Goal: Task Accomplishment & Management: Manage account settings

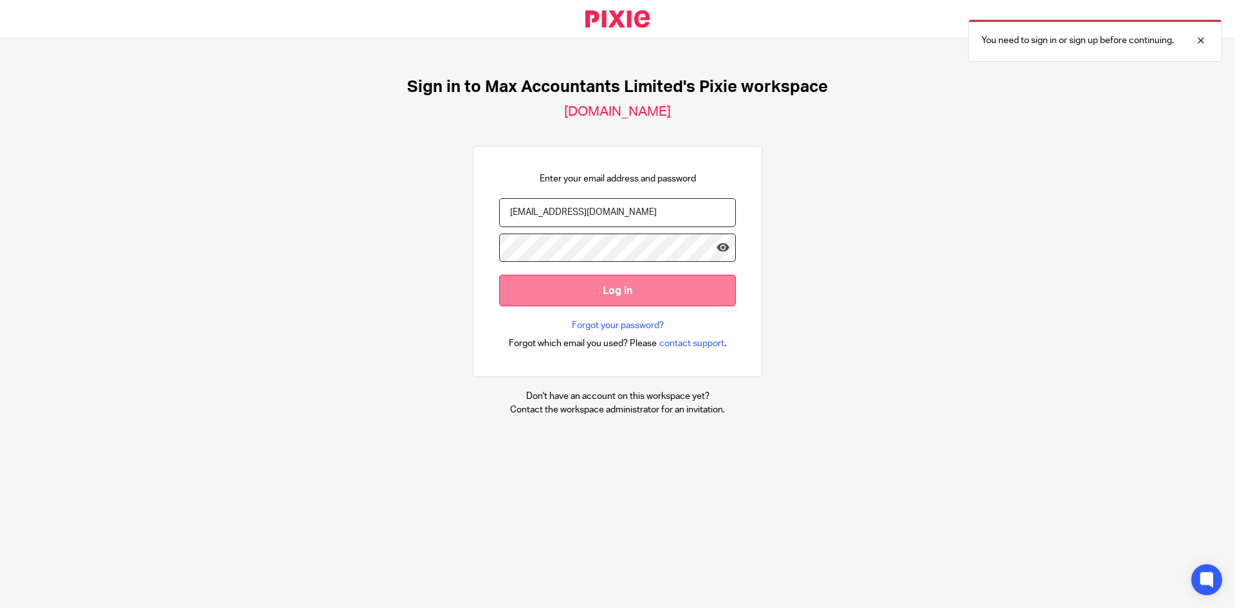
click at [619, 295] on input "Log in" at bounding box center [617, 291] width 237 height 32
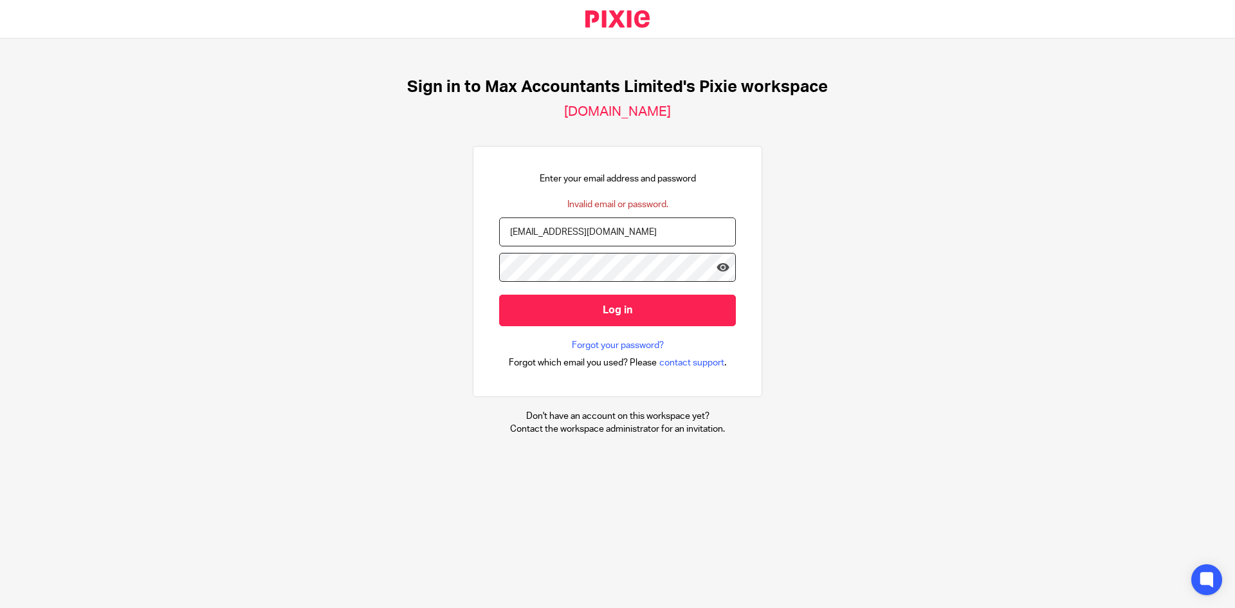
click at [528, 232] on input "kirstye@maxaccountants.co.uk" at bounding box center [617, 231] width 237 height 29
type input "kirstyt@maxaccountants.co.uk"
click at [942, 293] on div "Sign in to Max Accountants Limited's Pixie workspace maxaccountants.usepixie.ne…" at bounding box center [617, 256] width 1235 height 435
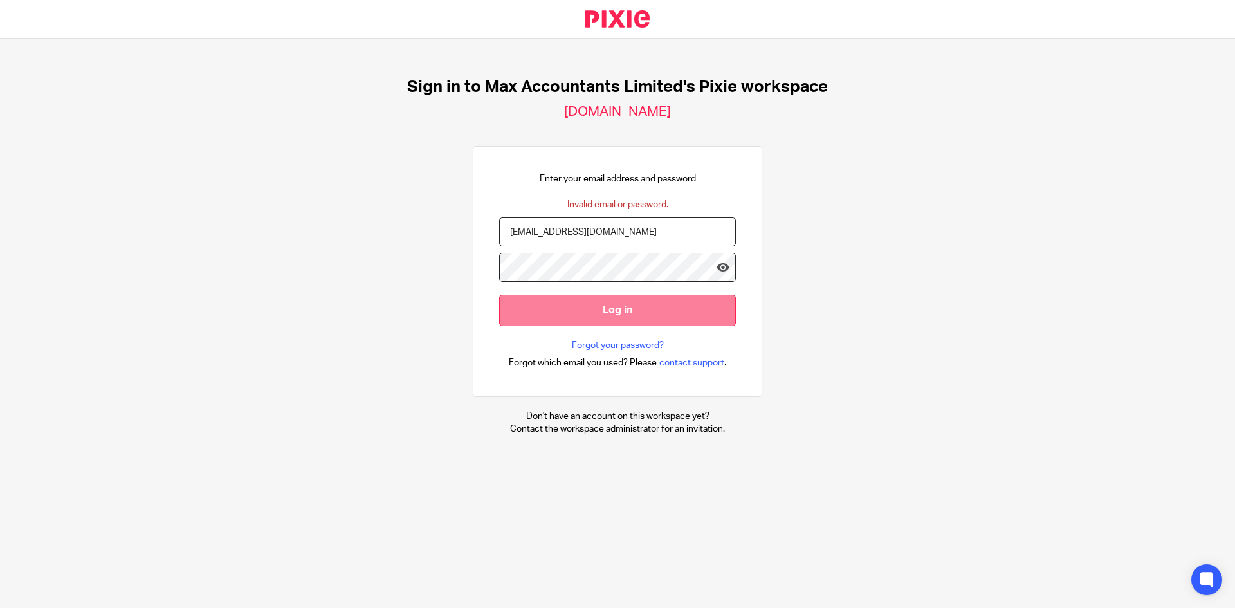
click at [618, 313] on input "Log in" at bounding box center [617, 311] width 237 height 32
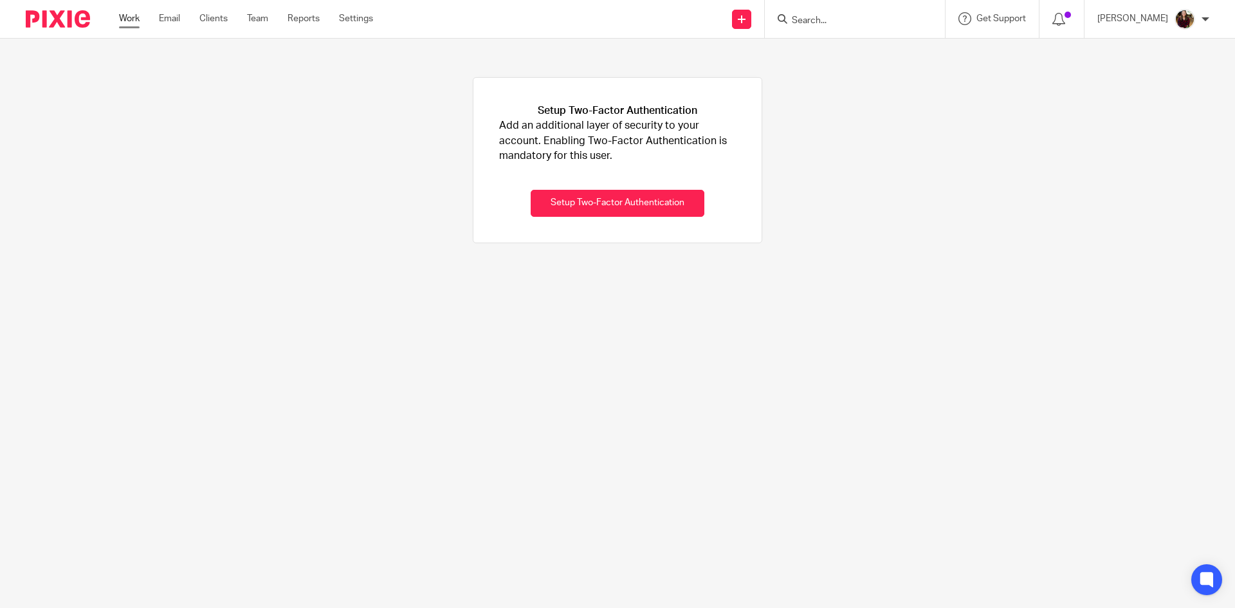
click at [134, 18] on link "Work" at bounding box center [129, 18] width 21 height 13
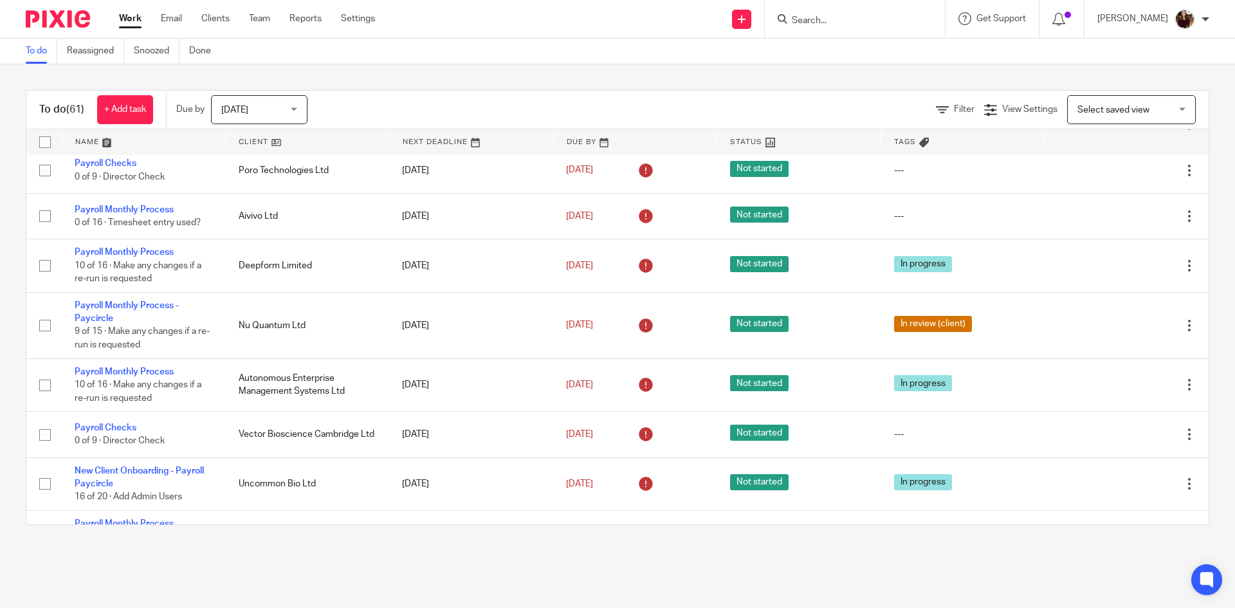
scroll to position [1737, 0]
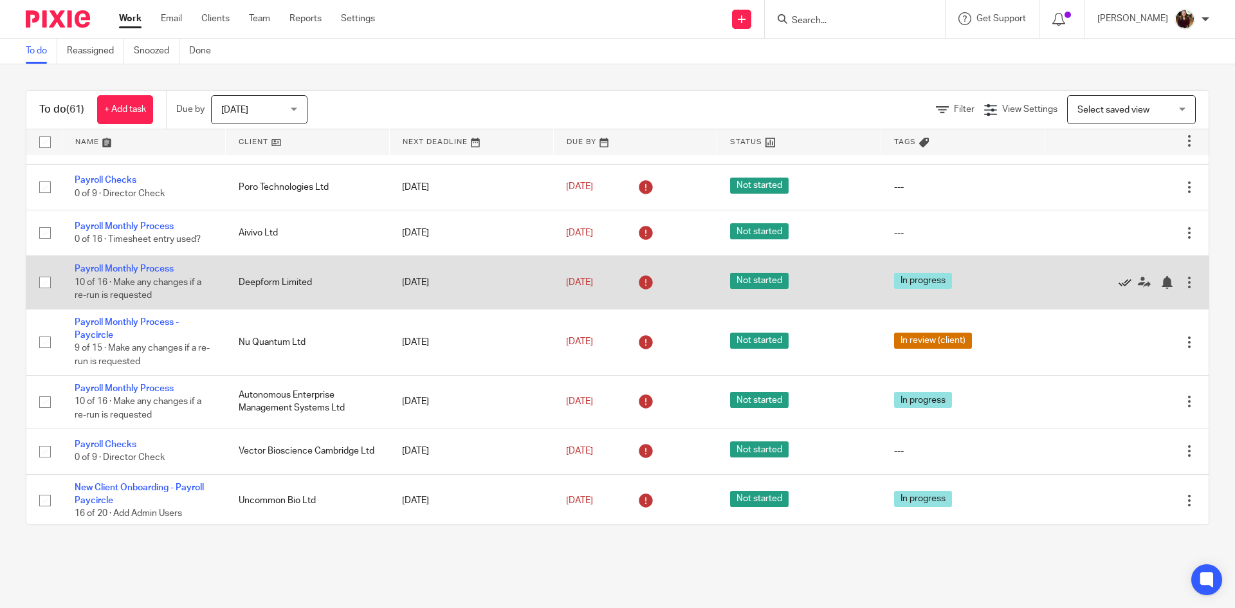
click at [1119, 282] on icon at bounding box center [1125, 282] width 13 height 13
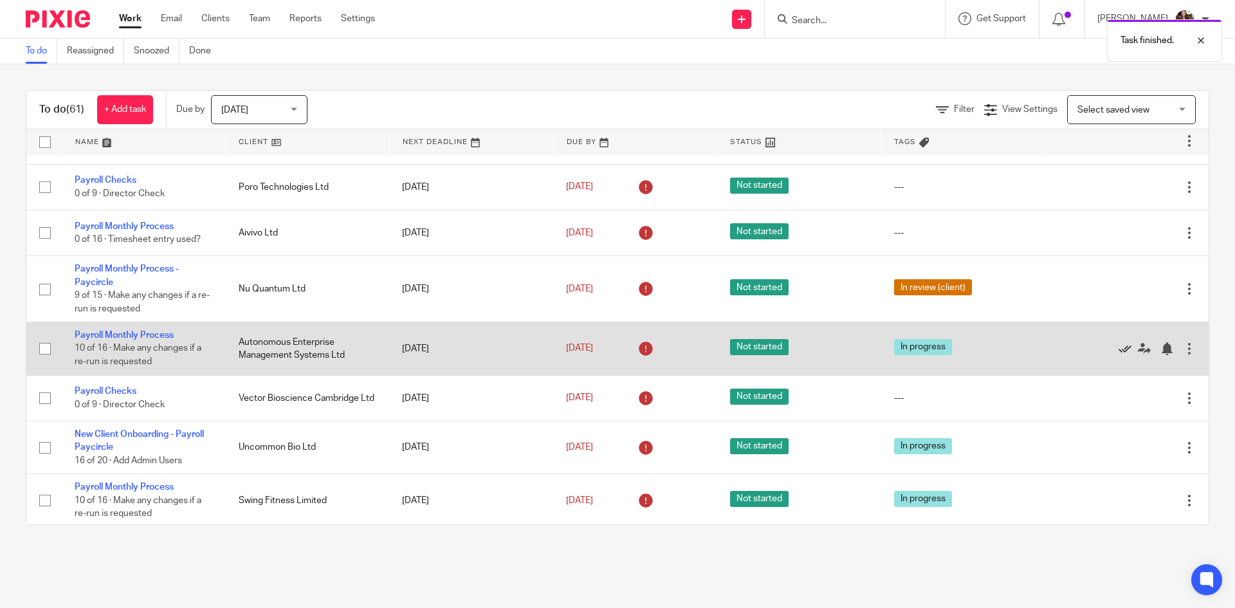
click at [1119, 345] on icon at bounding box center [1125, 348] width 13 height 13
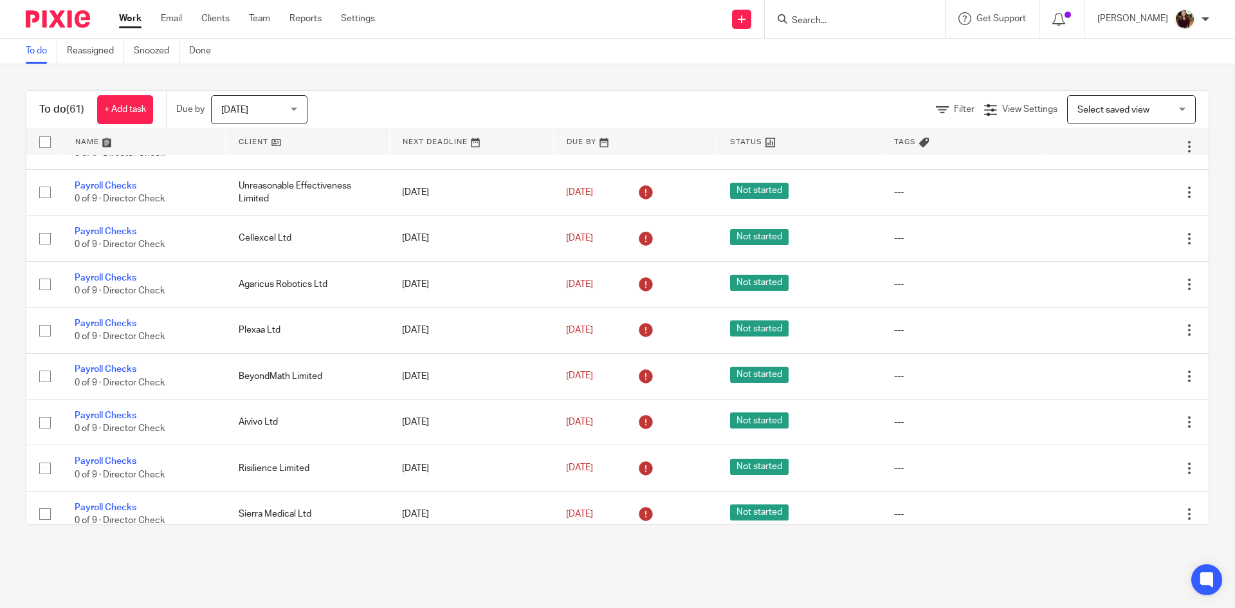
scroll to position [0, 0]
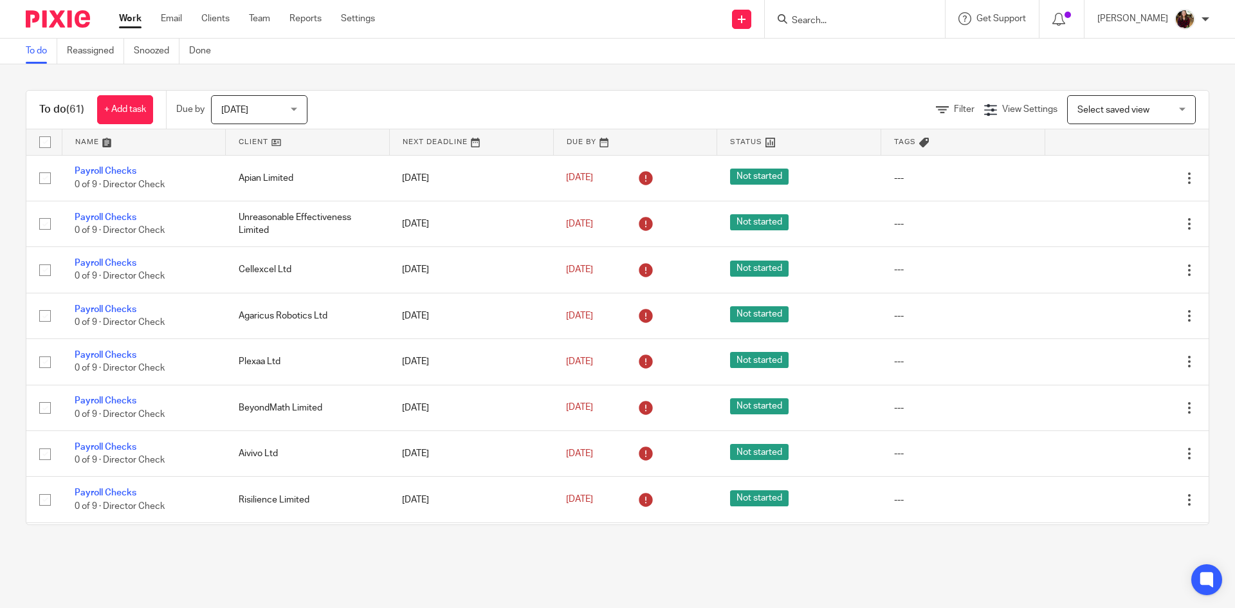
click at [843, 21] on input "Search" at bounding box center [849, 21] width 116 height 12
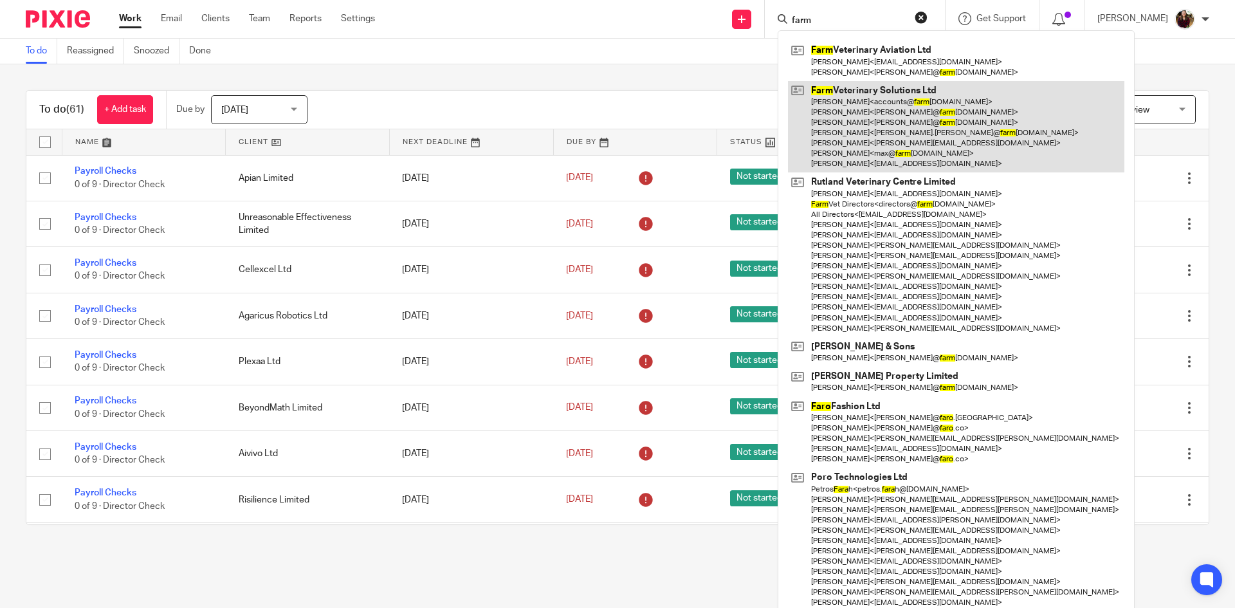
type input "farm"
click at [884, 147] on link at bounding box center [956, 127] width 336 height 92
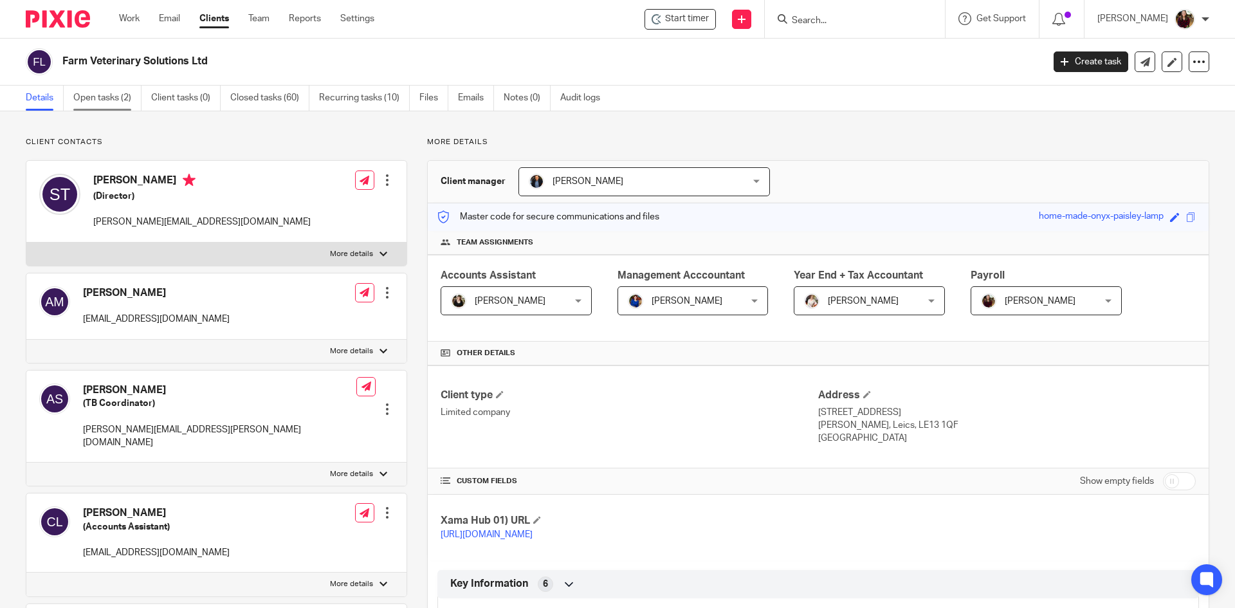
click at [113, 97] on link "Open tasks (2)" at bounding box center [107, 98] width 68 height 25
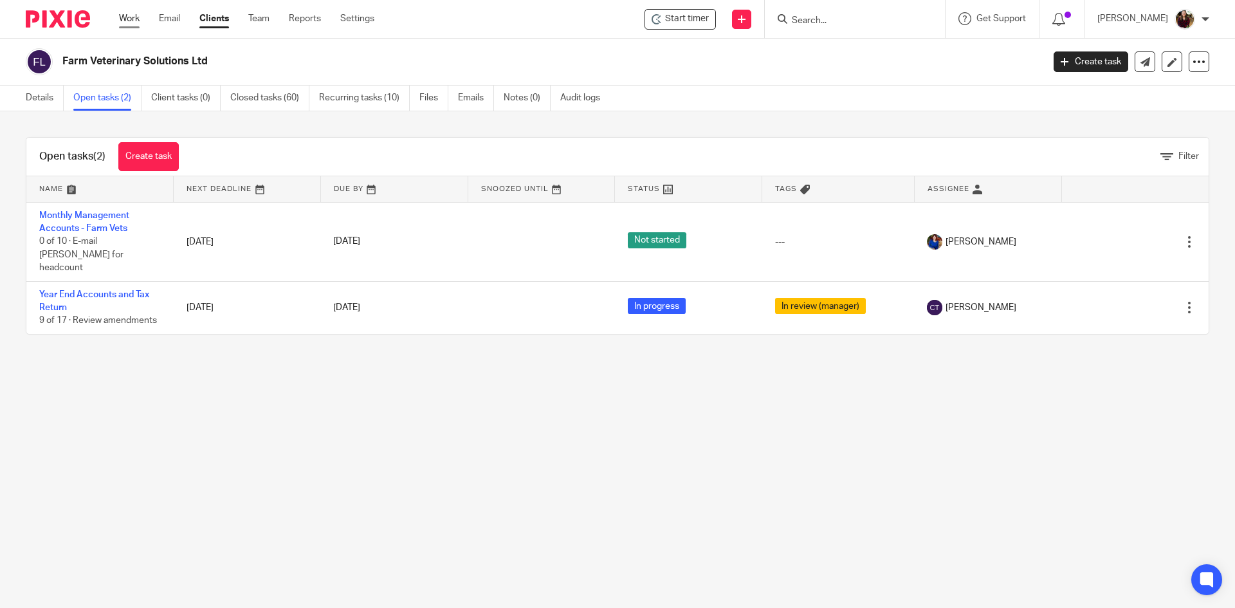
click at [138, 18] on link "Work" at bounding box center [129, 18] width 21 height 13
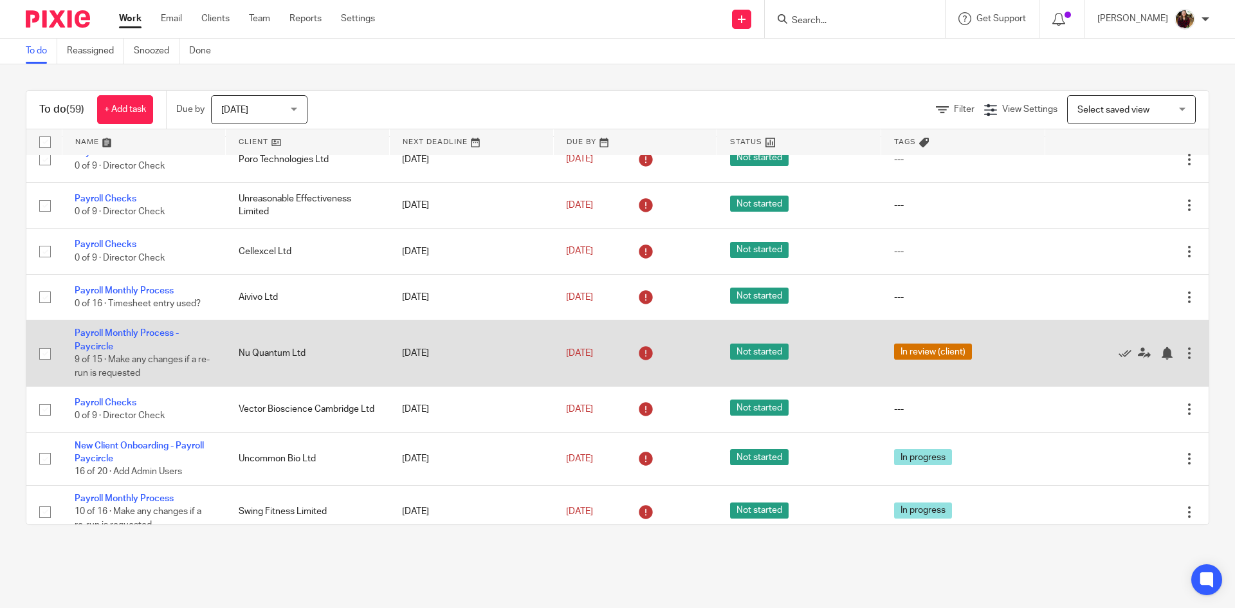
scroll to position [1608, 0]
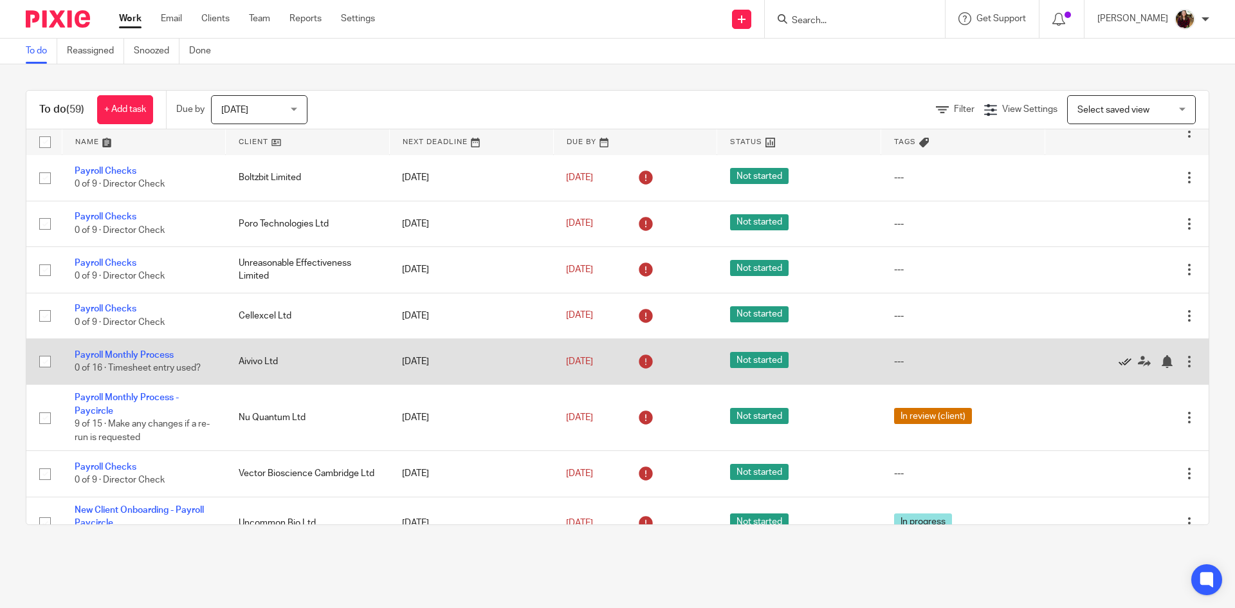
click at [1119, 362] on icon at bounding box center [1125, 361] width 13 height 13
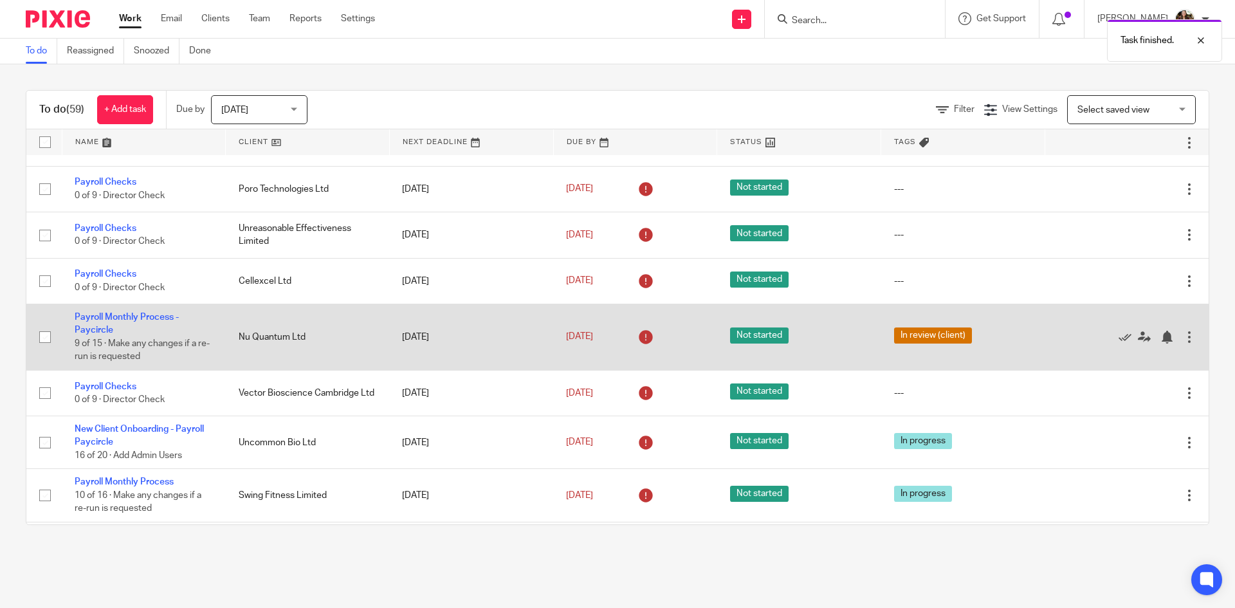
scroll to position [1672, 0]
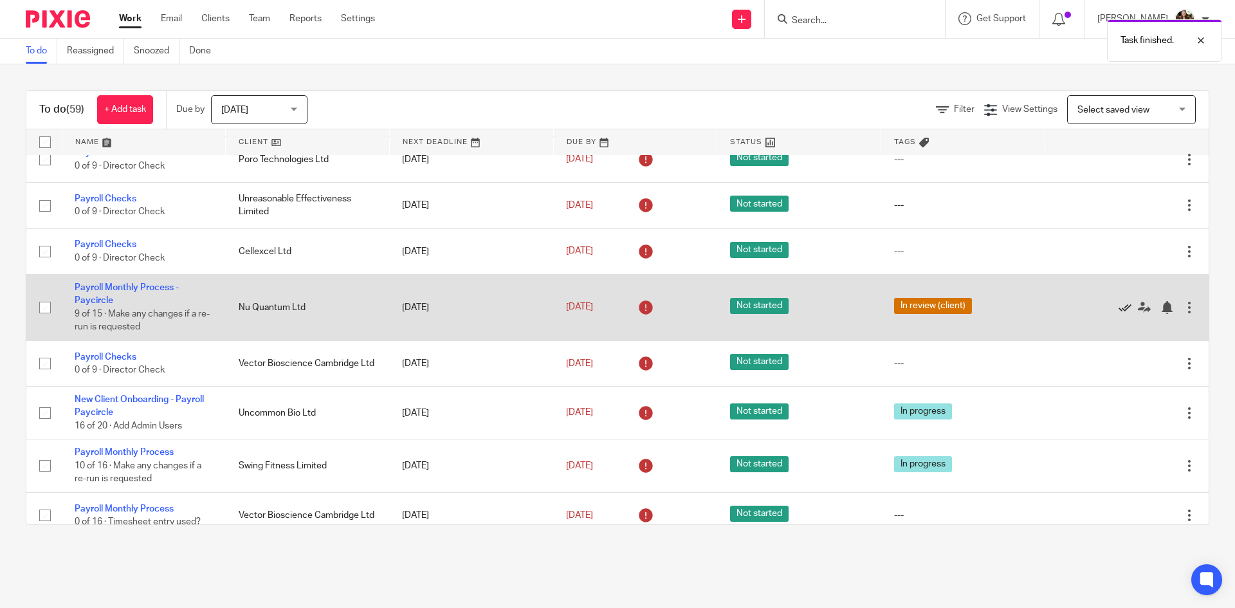
click at [1119, 305] on icon at bounding box center [1125, 307] width 13 height 13
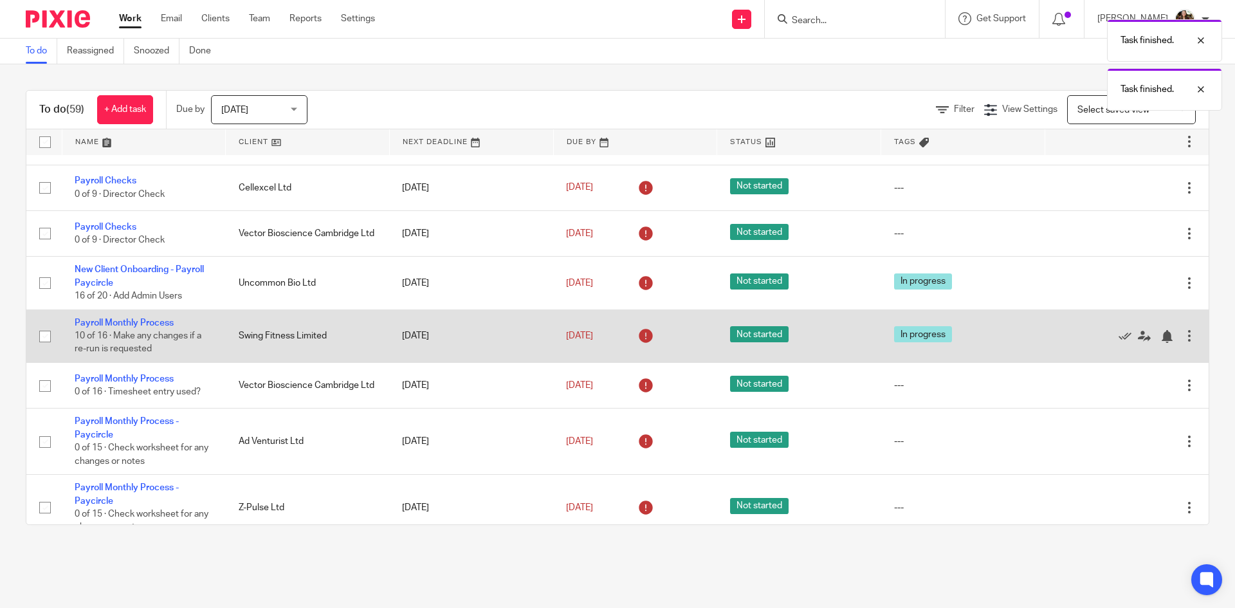
scroll to position [1737, 0]
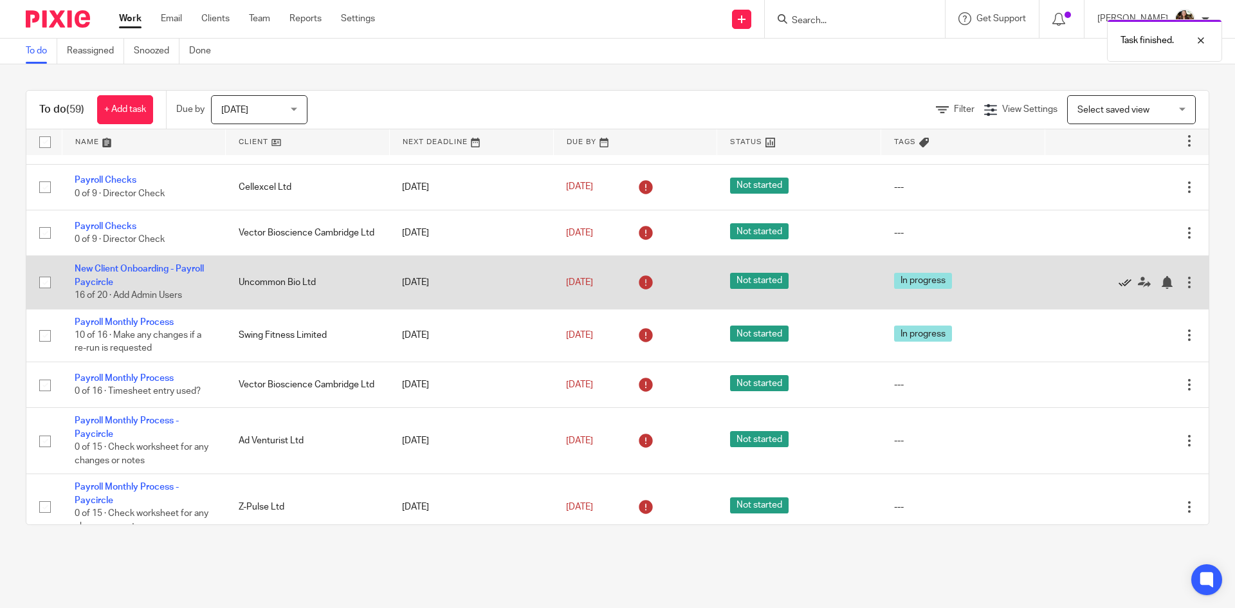
click at [1119, 280] on icon at bounding box center [1125, 282] width 13 height 13
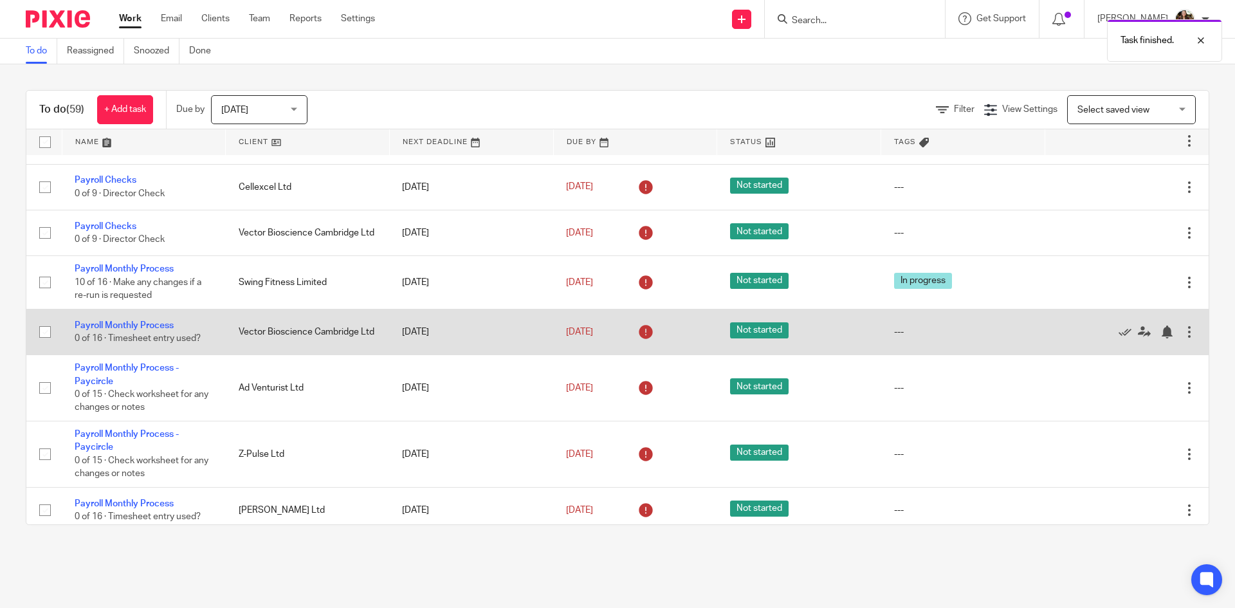
scroll to position [1801, 0]
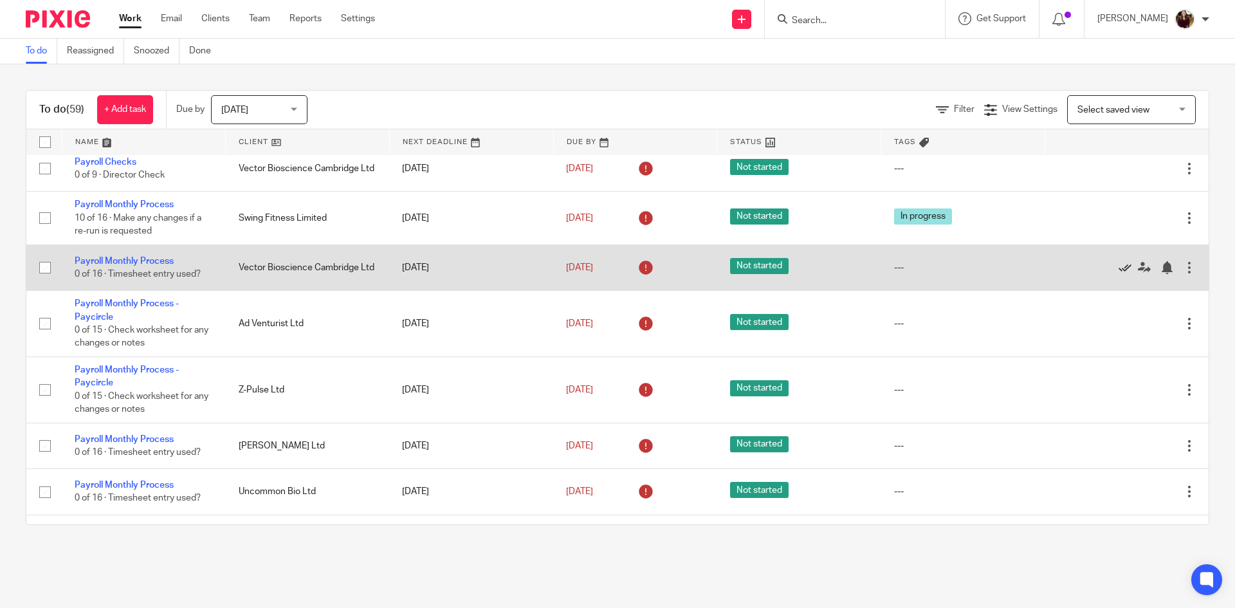
click at [1119, 267] on icon at bounding box center [1125, 267] width 13 height 13
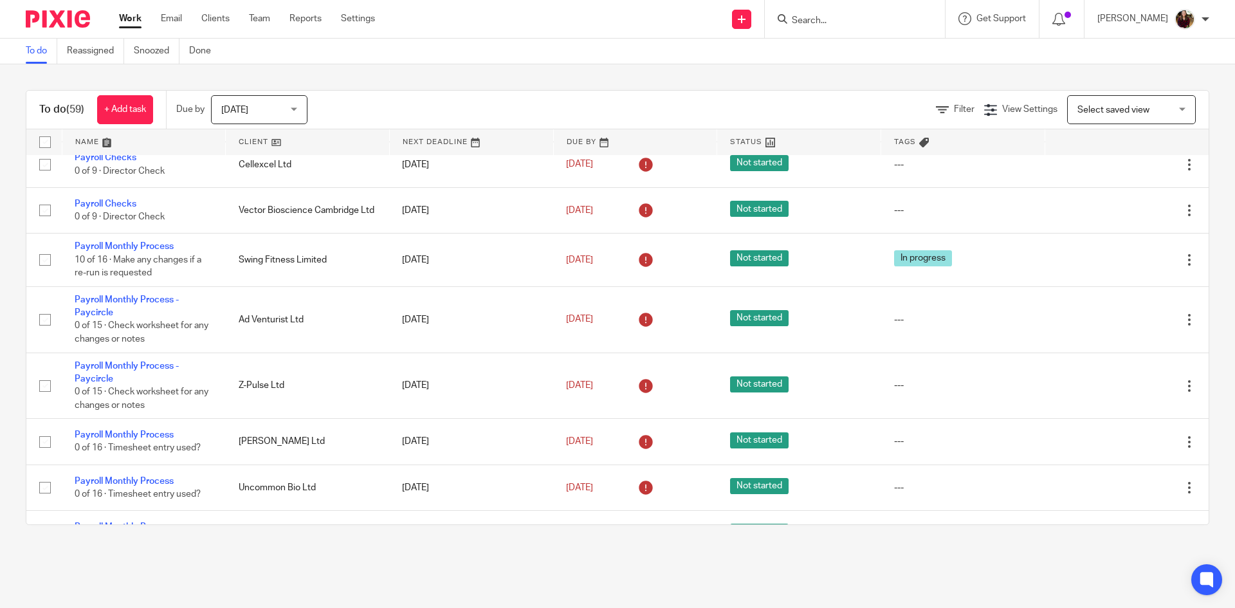
scroll to position [1737, 0]
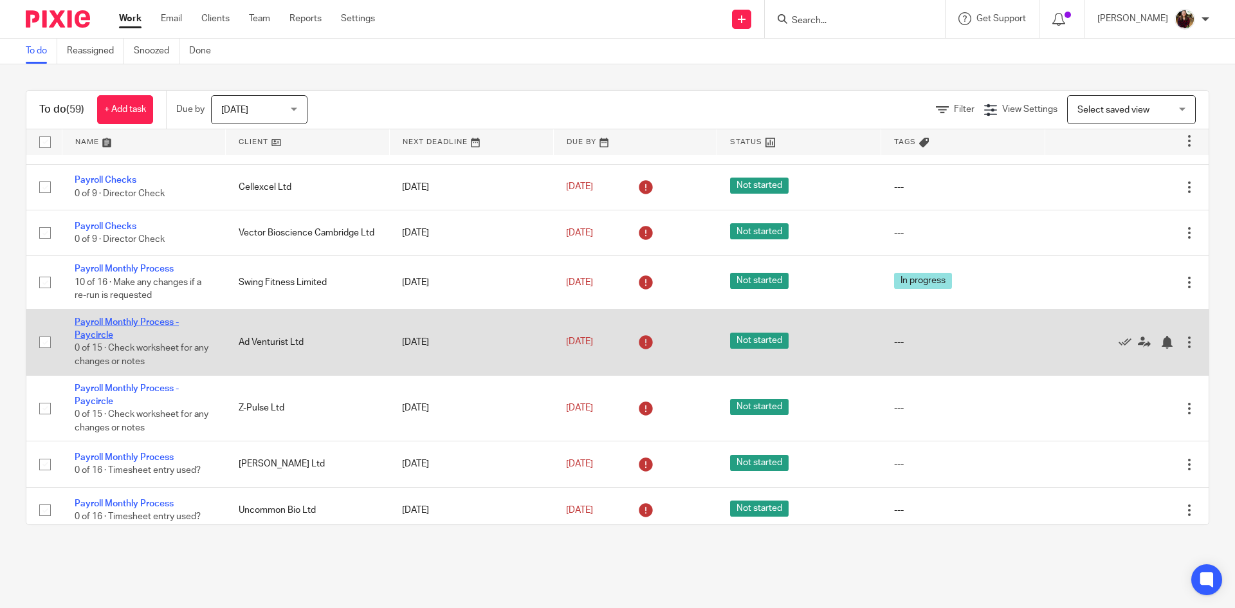
click at [103, 334] on link "Payroll Monthly Process - Paycircle" at bounding box center [127, 329] width 104 height 22
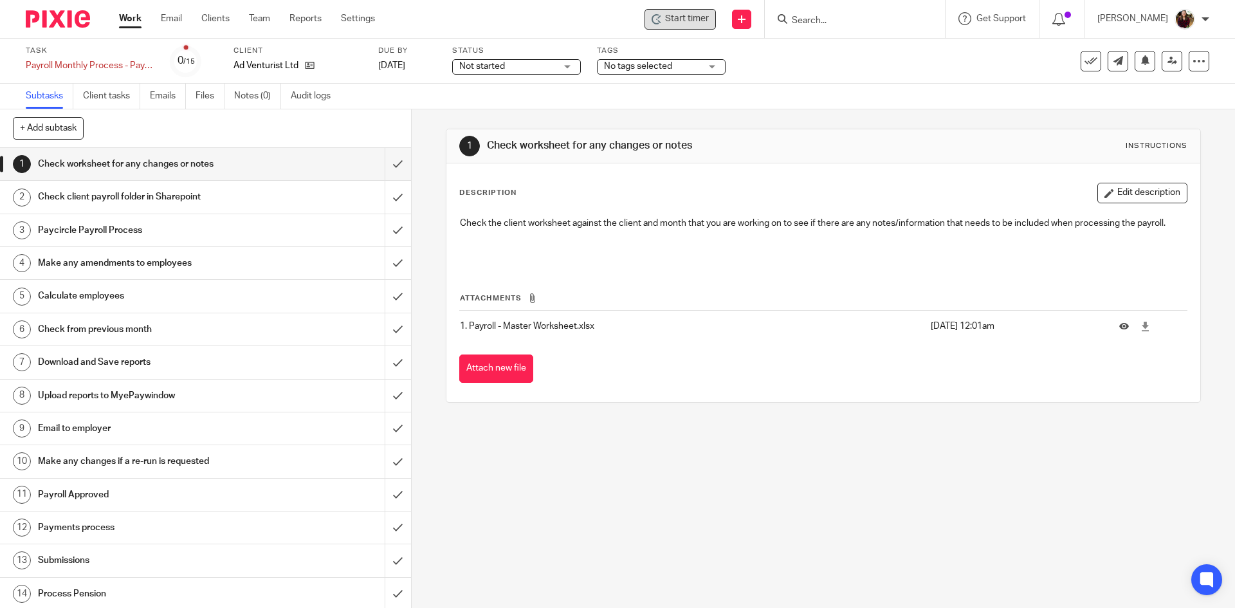
click at [708, 24] on span "Start timer" at bounding box center [687, 19] width 44 height 14
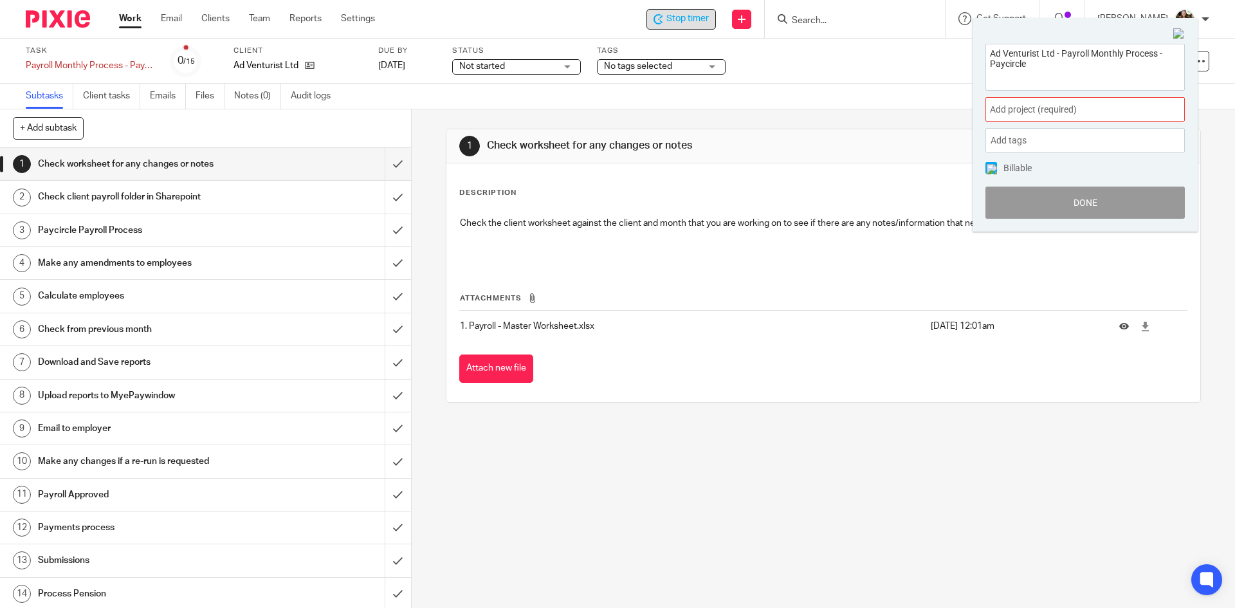
click at [1085, 115] on span "Add project (required) :" at bounding box center [1071, 110] width 162 height 14
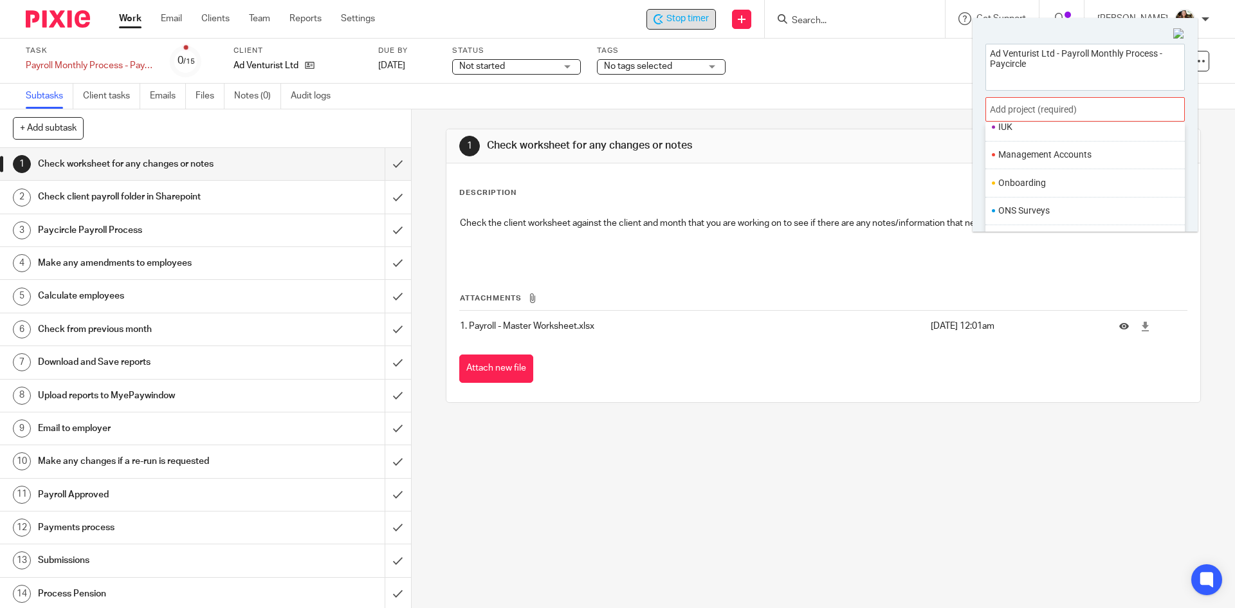
scroll to position [482, 0]
click at [1040, 175] on li "Payroll" at bounding box center [1082, 170] width 168 height 14
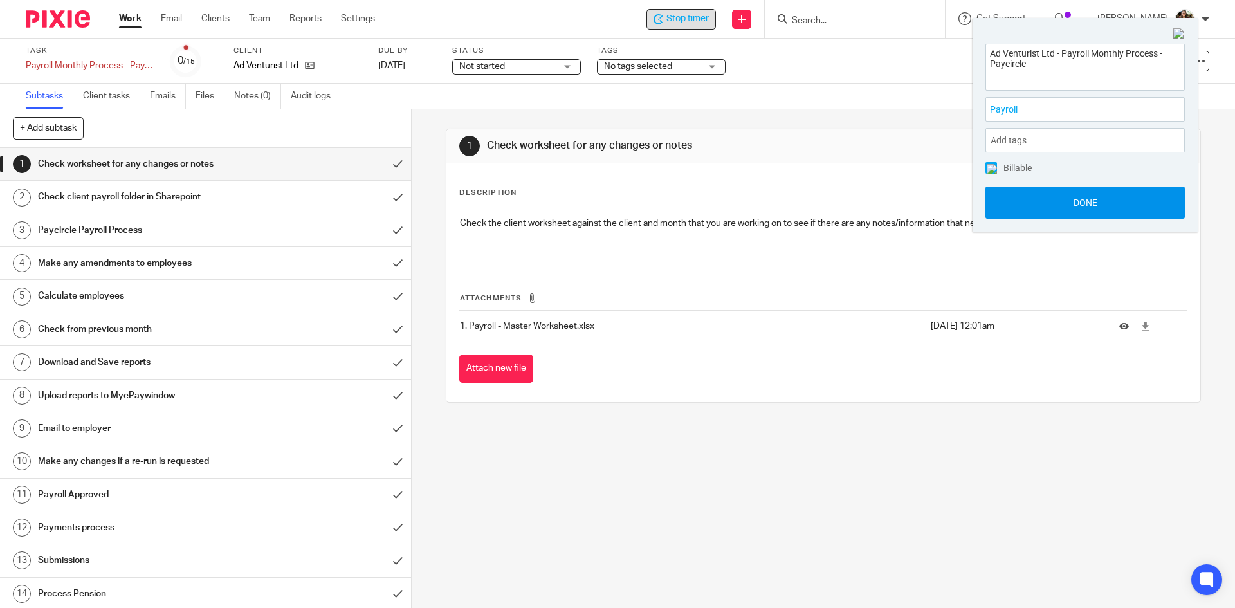
click at [1068, 204] on button "Done" at bounding box center [1084, 203] width 199 height 32
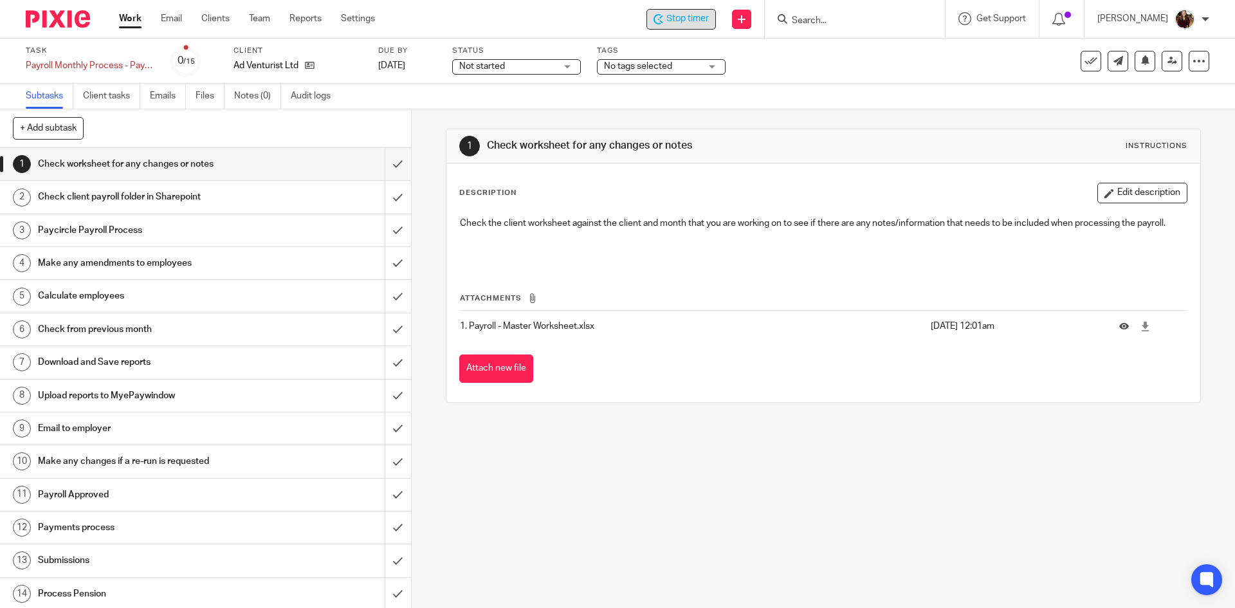
click at [692, 21] on span "Stop timer" at bounding box center [687, 19] width 42 height 14
click at [831, 19] on input "Search" at bounding box center [849, 21] width 116 height 12
click at [309, 64] on icon at bounding box center [310, 65] width 10 height 10
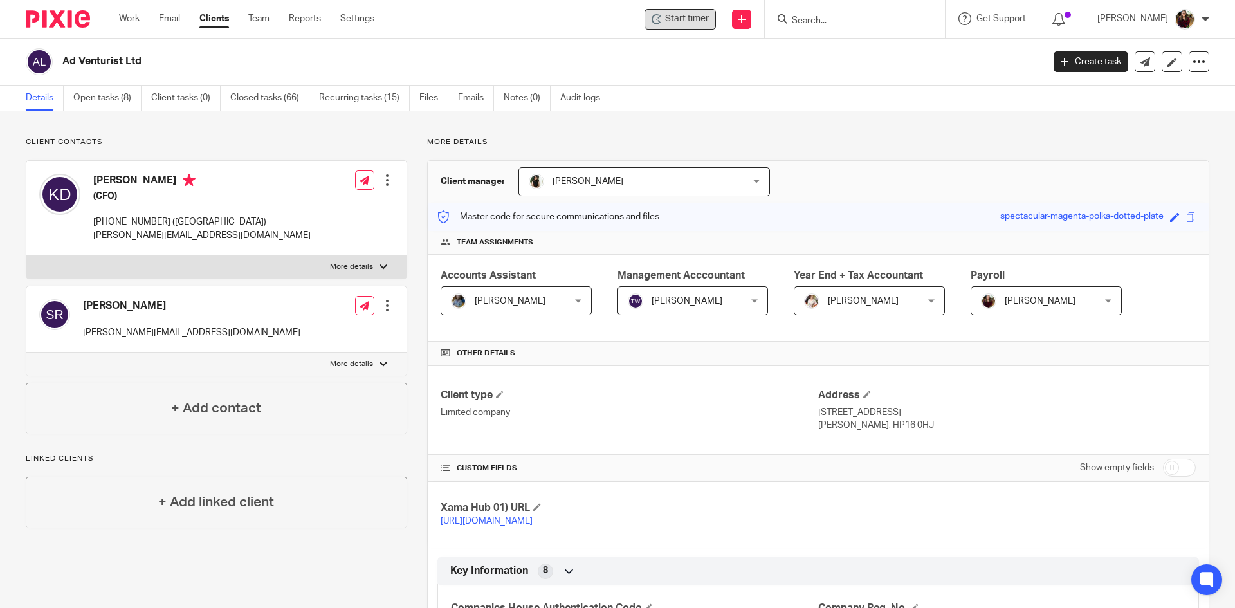
click at [700, 20] on span "Start timer" at bounding box center [687, 19] width 44 height 14
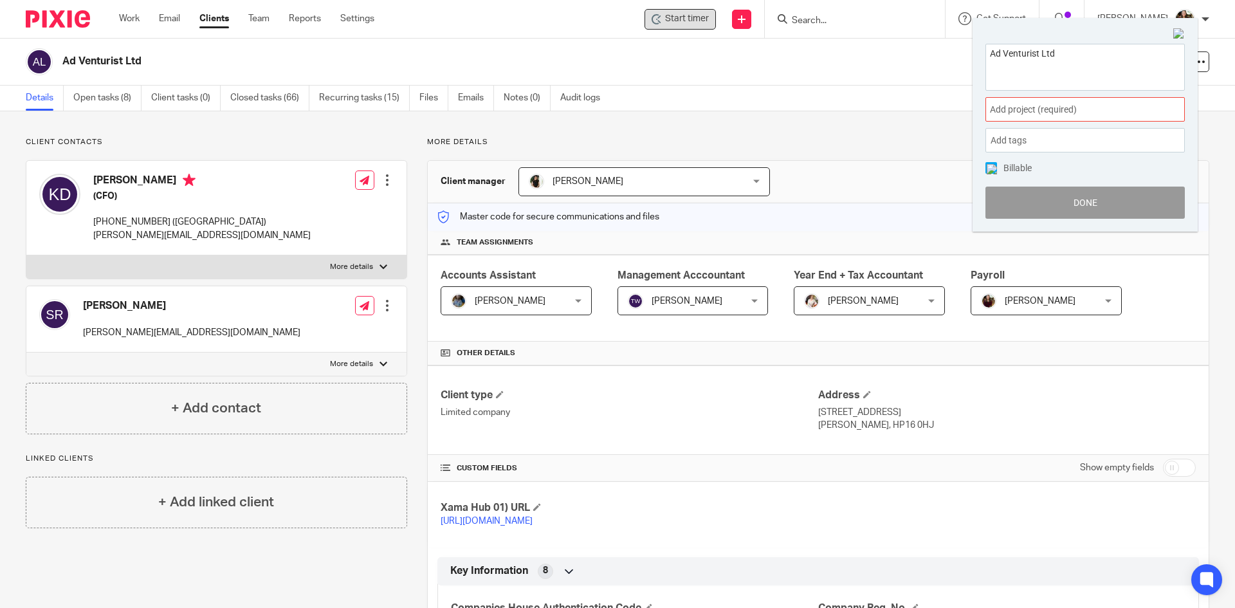
click at [1082, 113] on span "Add project (required) :" at bounding box center [1071, 110] width 162 height 14
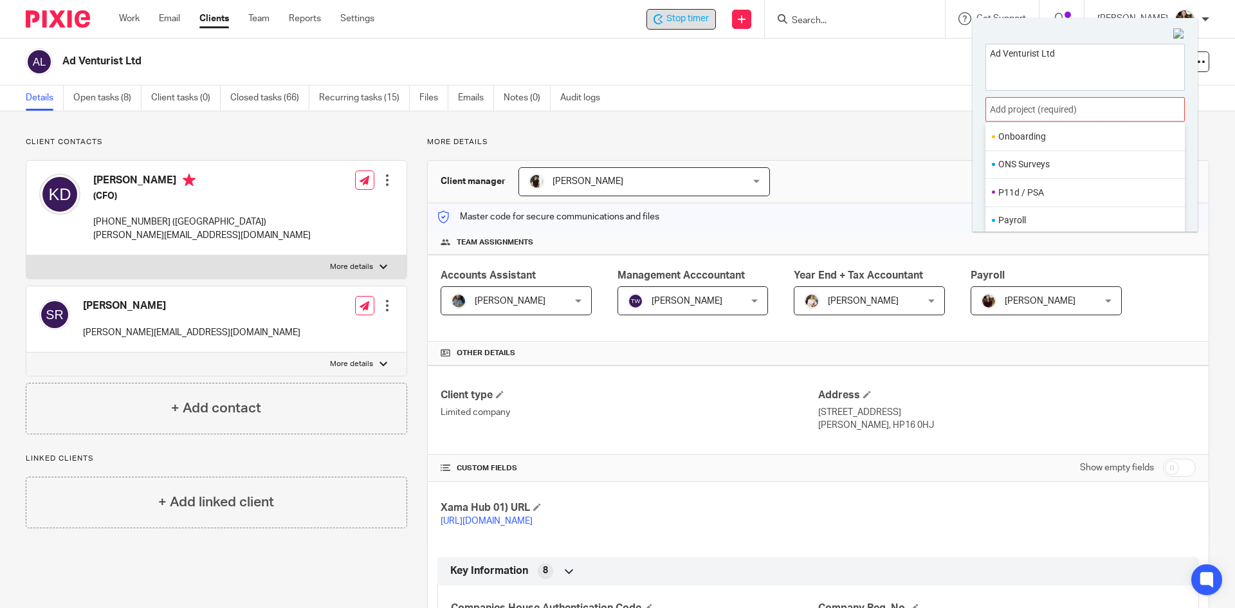
scroll to position [450, 0]
click at [1013, 201] on li "Payroll" at bounding box center [1082, 201] width 168 height 14
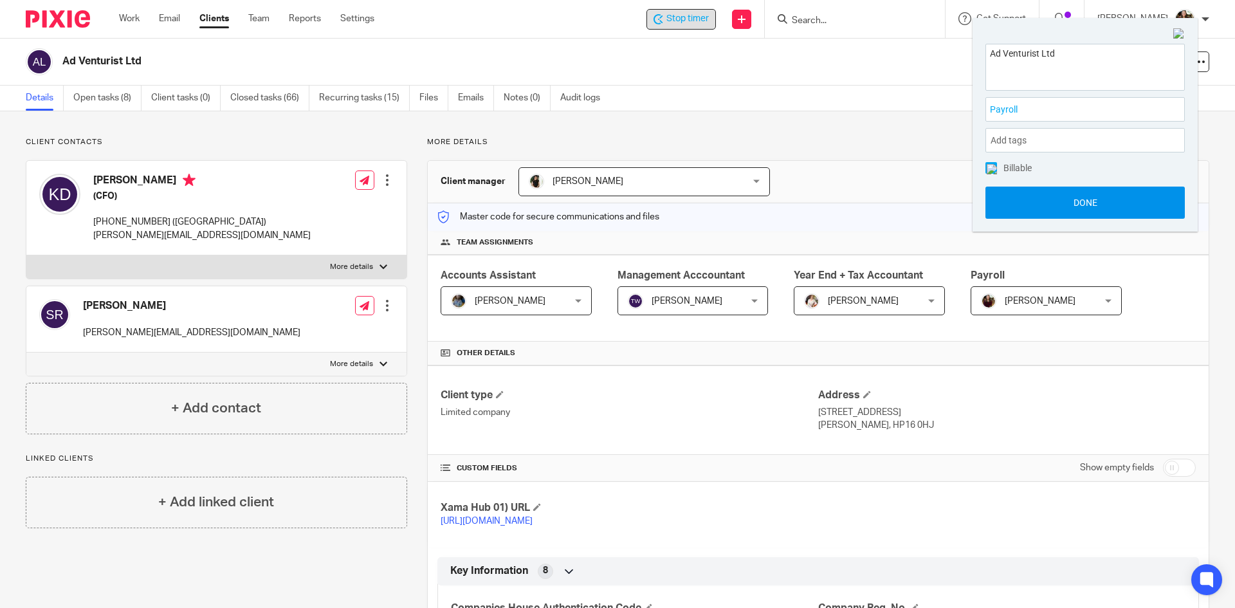
click at [1089, 208] on button "Done" at bounding box center [1084, 203] width 199 height 32
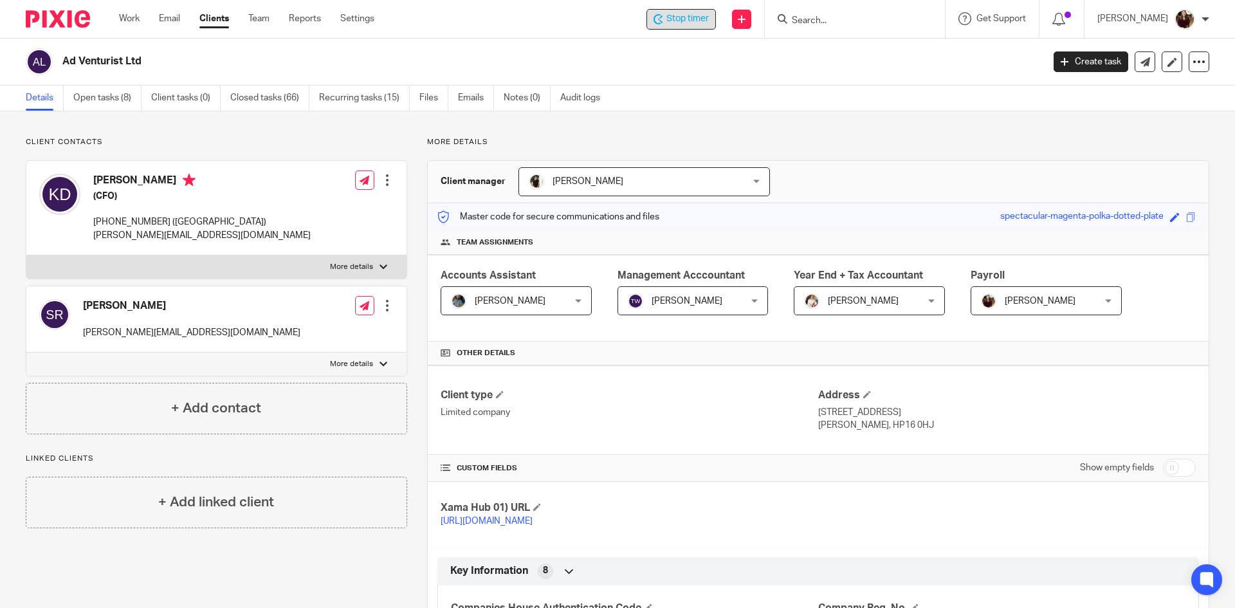
click at [701, 20] on span "Stop timer" at bounding box center [687, 19] width 42 height 14
click at [737, 68] on h2 "Ad Venturist Ltd" at bounding box center [451, 62] width 778 height 14
click at [118, 100] on link "Open tasks (8)" at bounding box center [107, 98] width 68 height 25
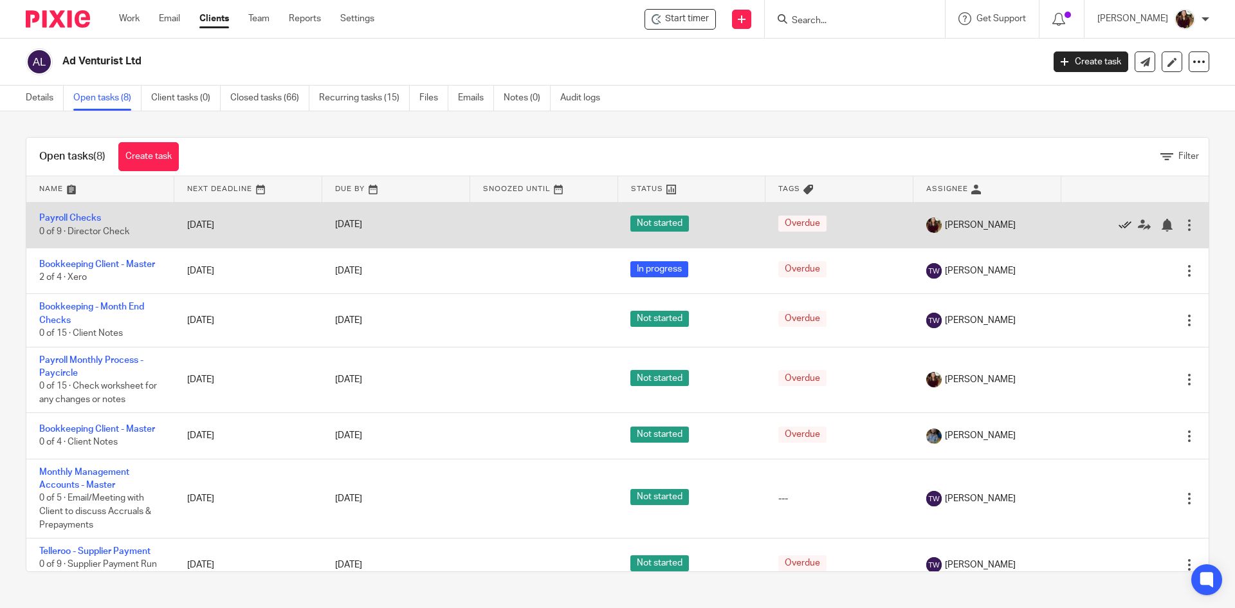
click at [1119, 224] on icon at bounding box center [1125, 225] width 13 height 13
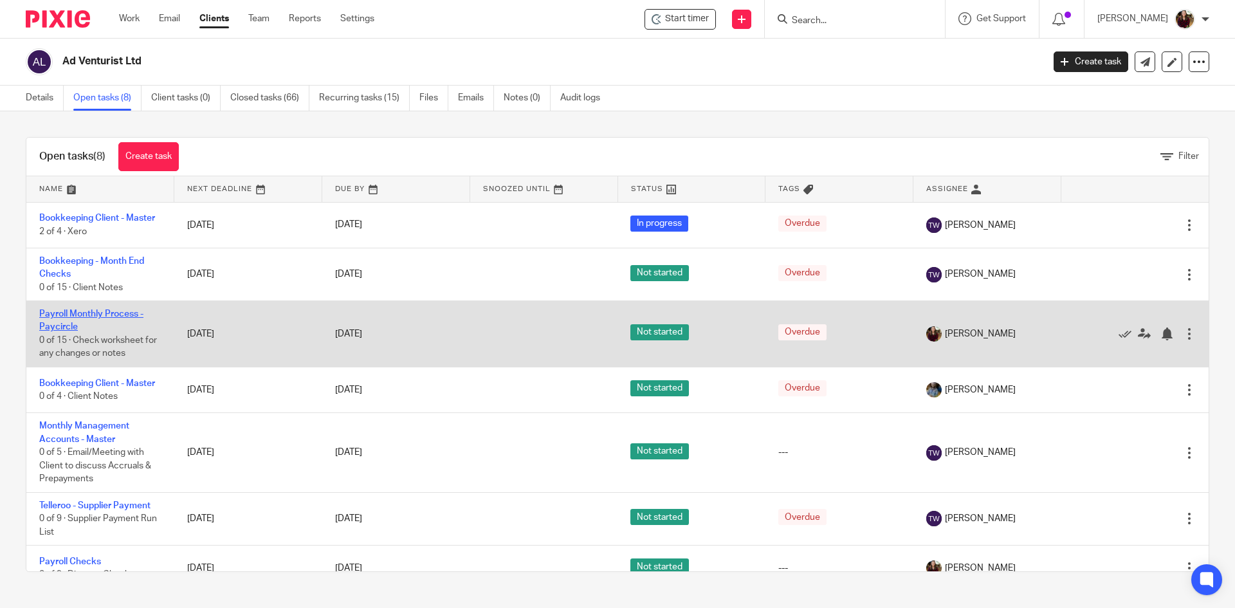
click at [105, 311] on link "Payroll Monthly Process - Paycircle" at bounding box center [91, 320] width 104 height 22
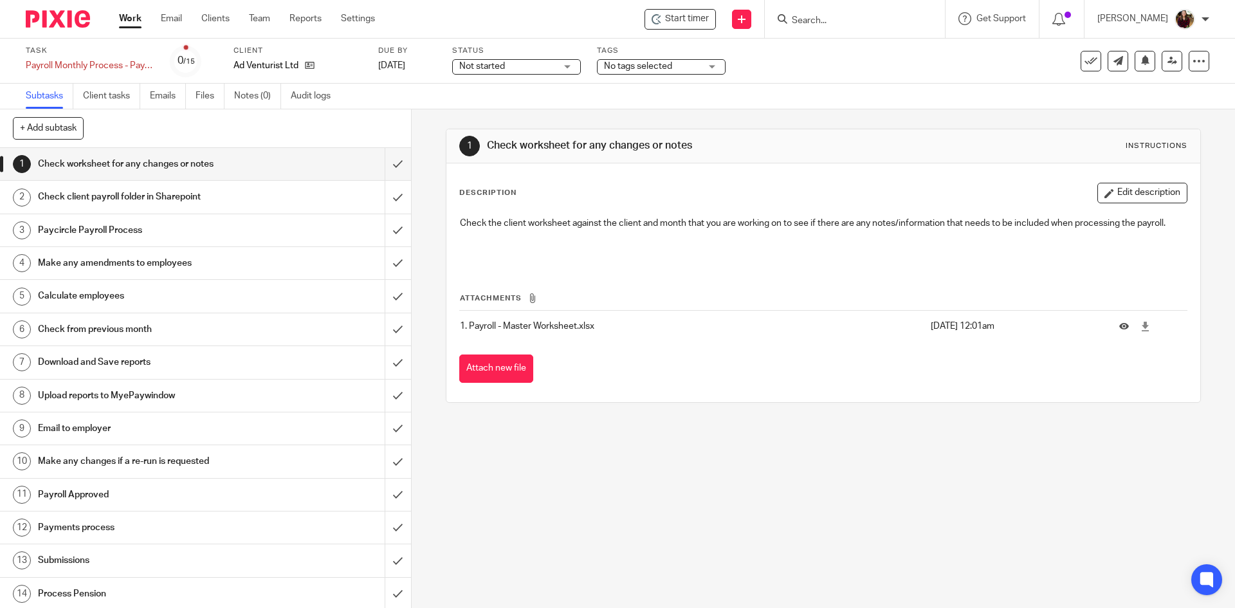
click at [573, 66] on div "Not started Not started" at bounding box center [516, 66] width 129 height 15
click at [702, 64] on div "No tags selected" at bounding box center [661, 66] width 129 height 15
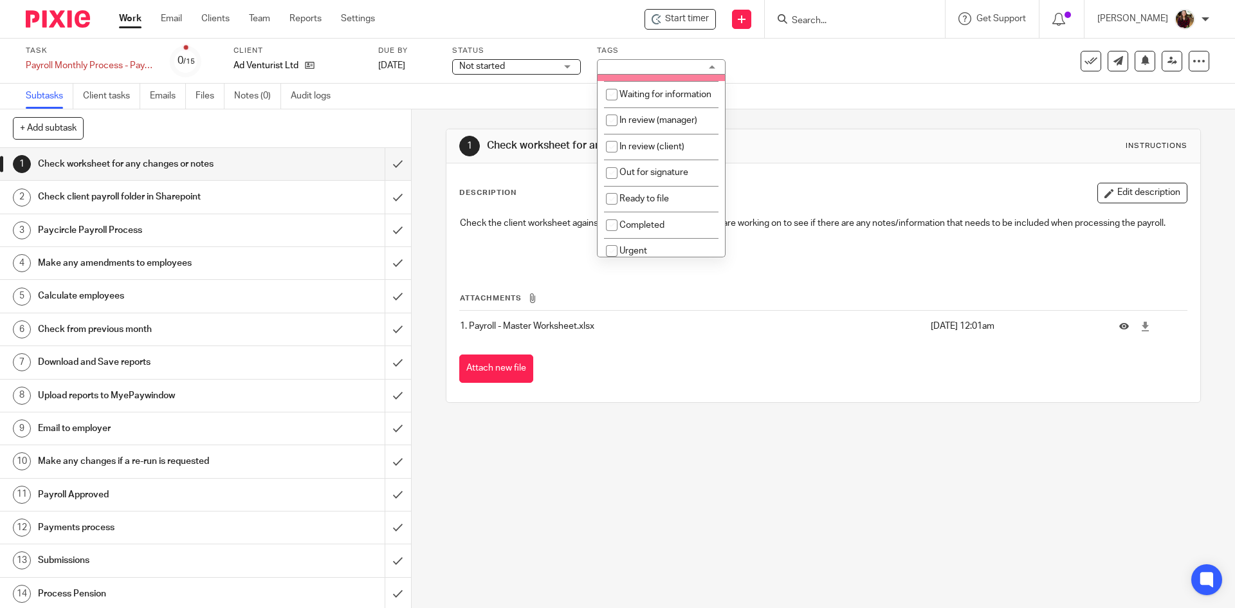
scroll to position [129, 0]
click at [612, 154] on input "checkbox" at bounding box center [612, 141] width 24 height 24
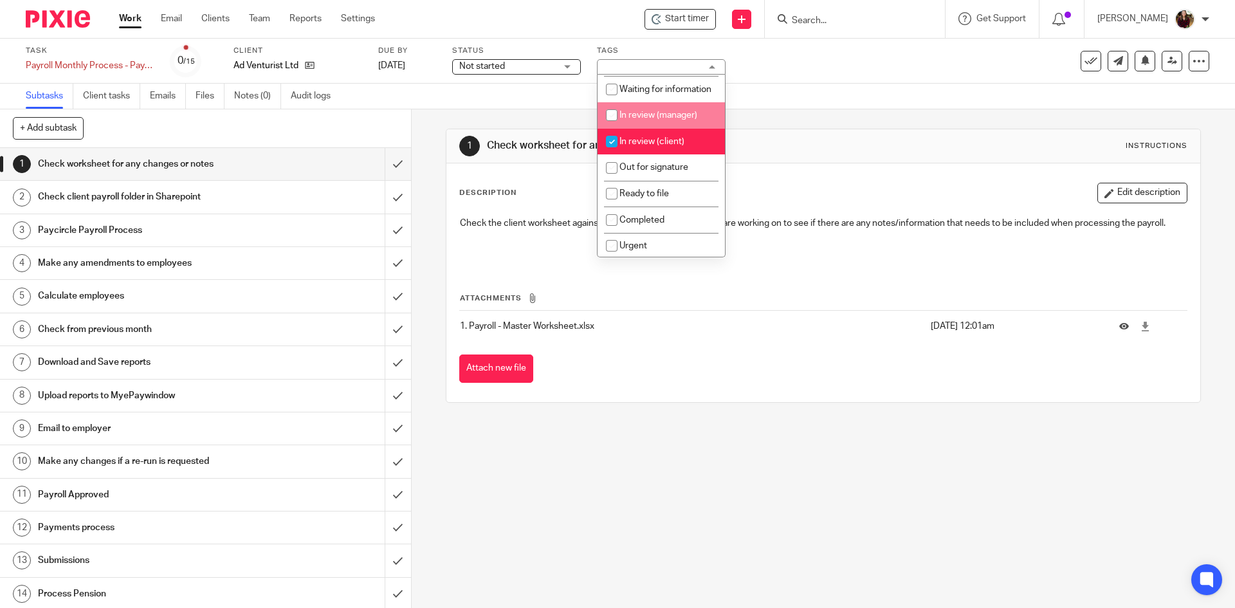
click at [814, 87] on div "Subtasks Client tasks Emails Files Notes (0) Audit logs" at bounding box center [617, 97] width 1235 height 26
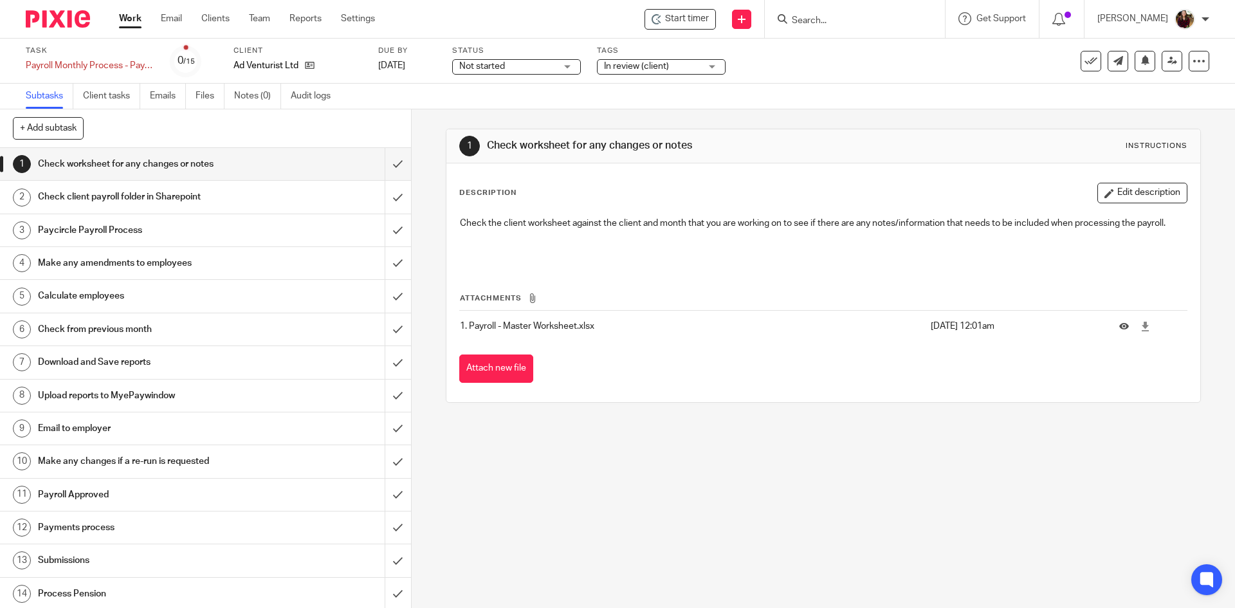
click at [714, 64] on div "In review (client)" at bounding box center [661, 66] width 129 height 15
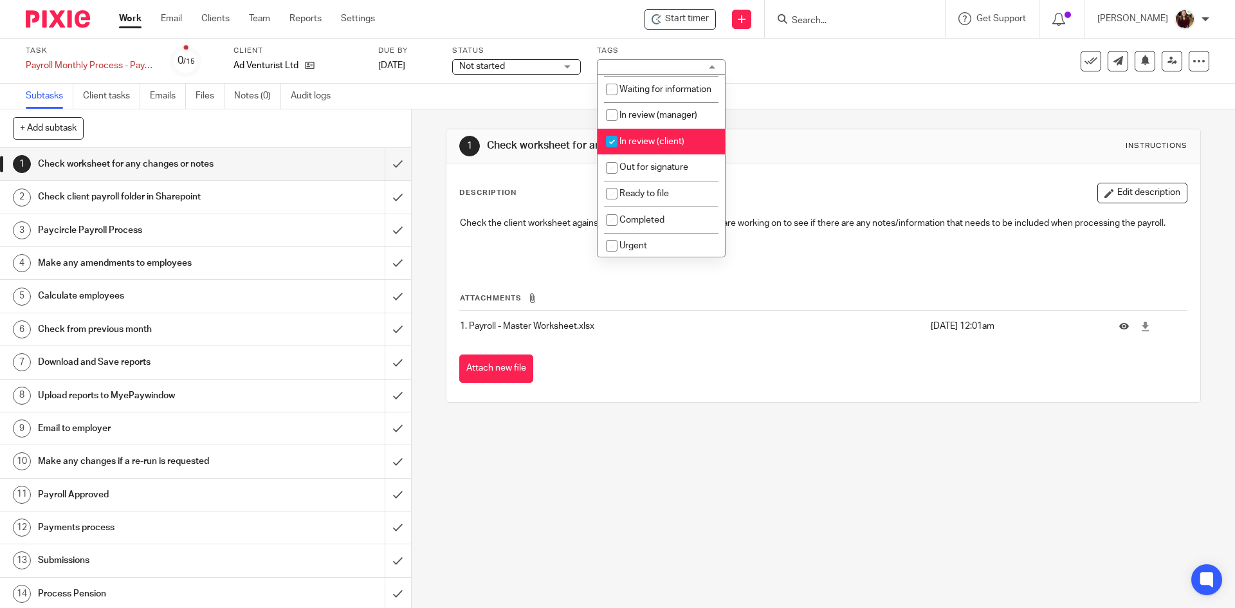
click at [670, 146] on span "In review (client)" at bounding box center [651, 141] width 65 height 9
checkbox input "false"
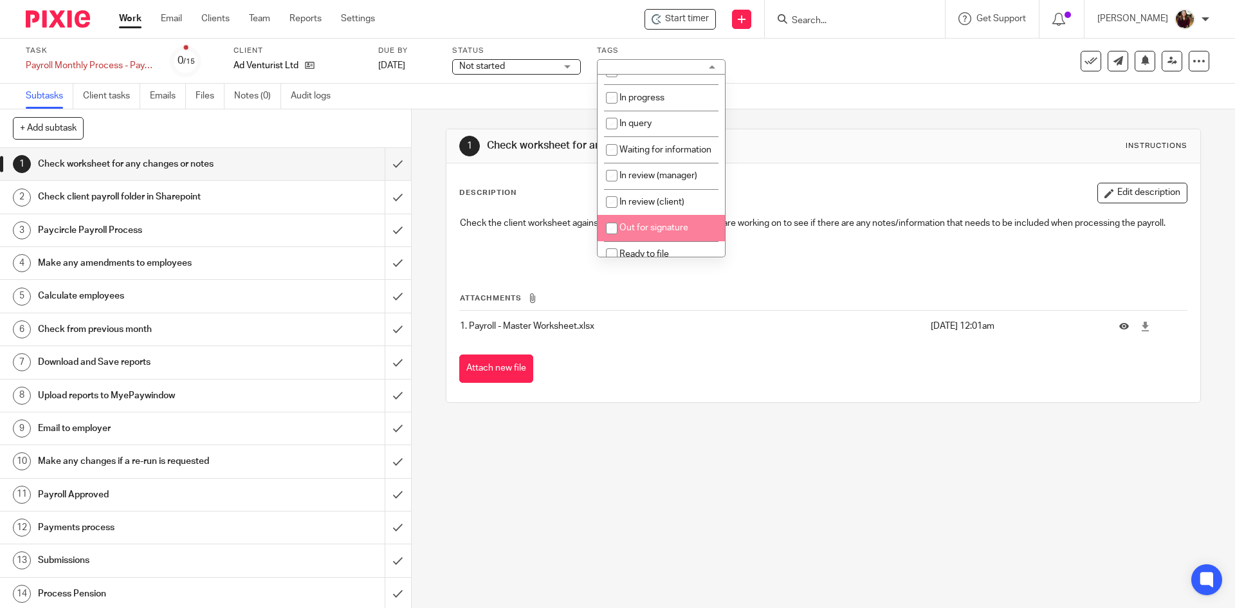
scroll to position [0, 0]
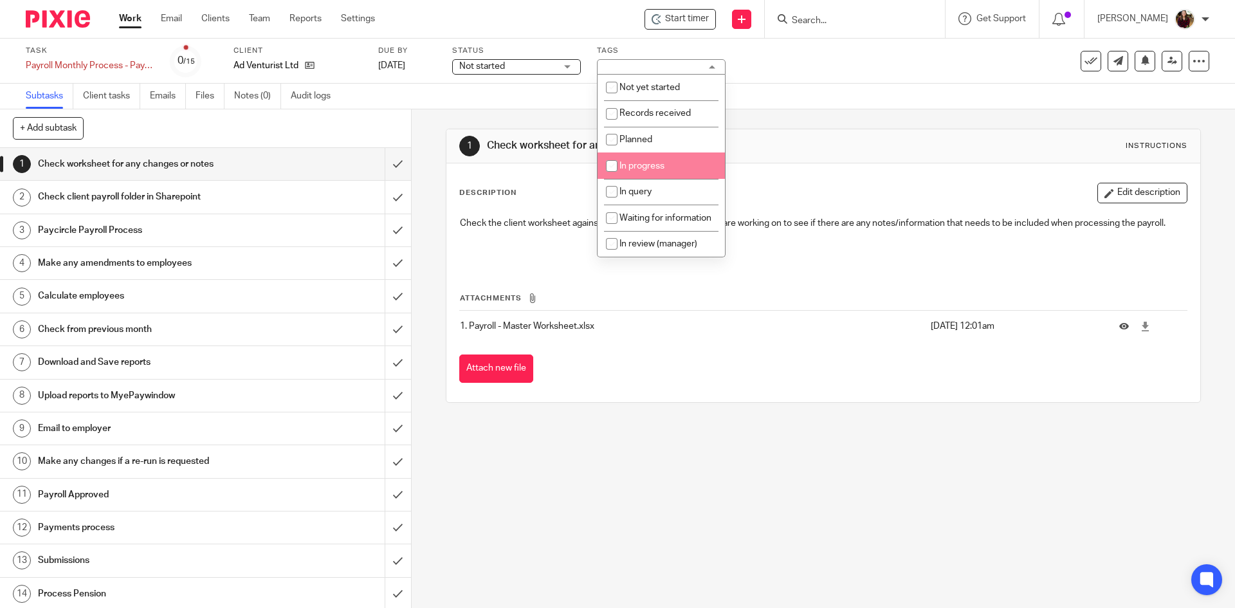
click at [659, 170] on span "In progress" at bounding box center [641, 165] width 45 height 9
click at [785, 93] on div "Subtasks Client tasks Emails Files Notes (0) Audit logs" at bounding box center [617, 97] width 1235 height 26
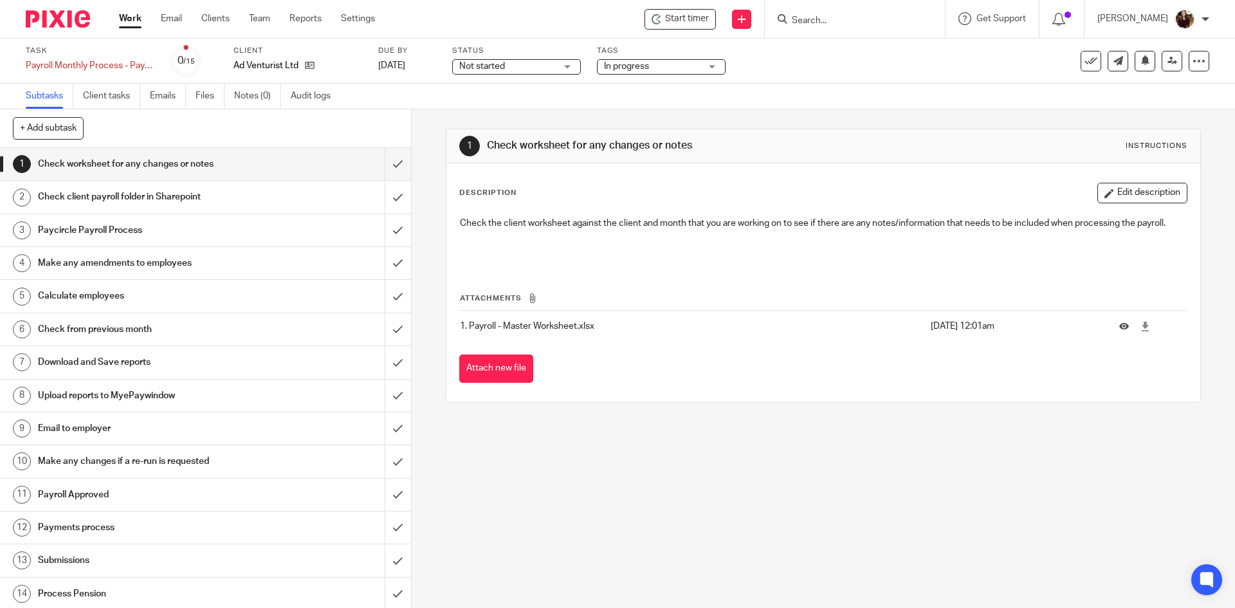
click at [706, 67] on div "In progress" at bounding box center [661, 66] width 129 height 15
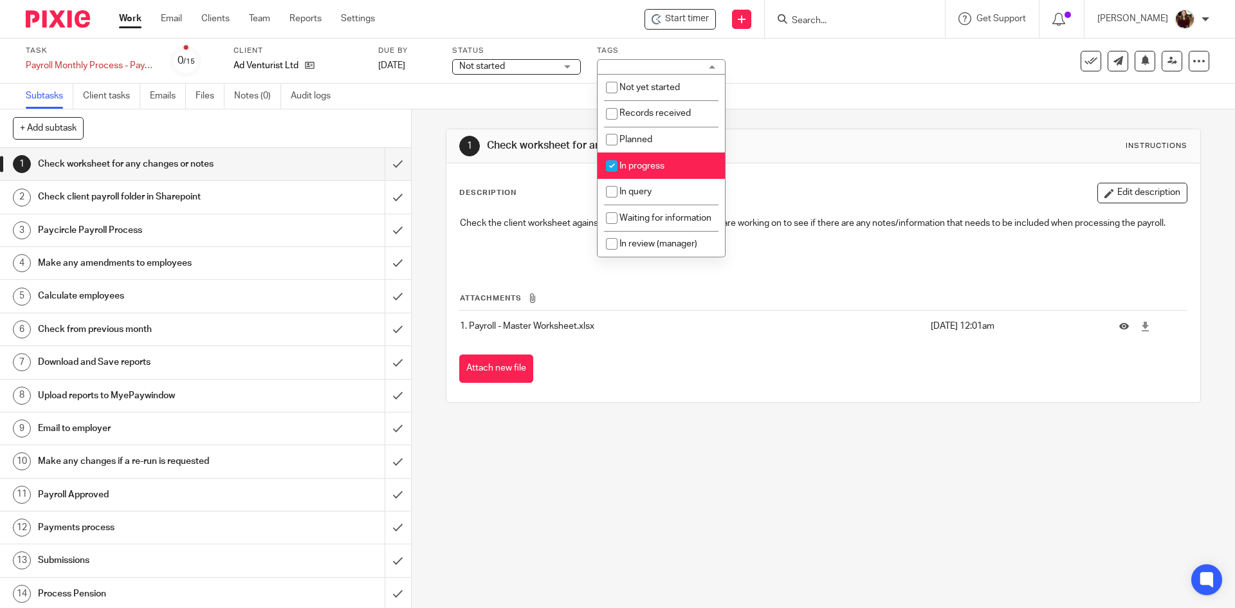
click at [650, 167] on span "In progress" at bounding box center [641, 165] width 45 height 9
checkbox input "false"
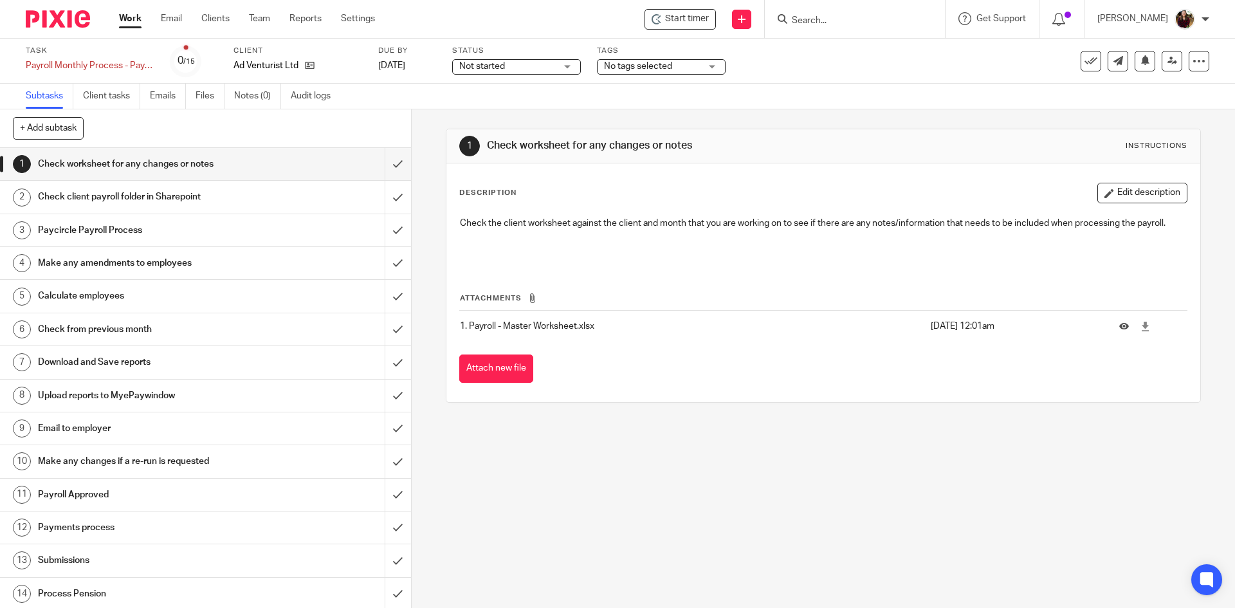
click at [809, 68] on div "Task Payroll Monthly Process - Paycircle Save Payroll Monthly Process - Paycirc…" at bounding box center [519, 61] width 986 height 31
click at [311, 62] on icon at bounding box center [310, 65] width 10 height 10
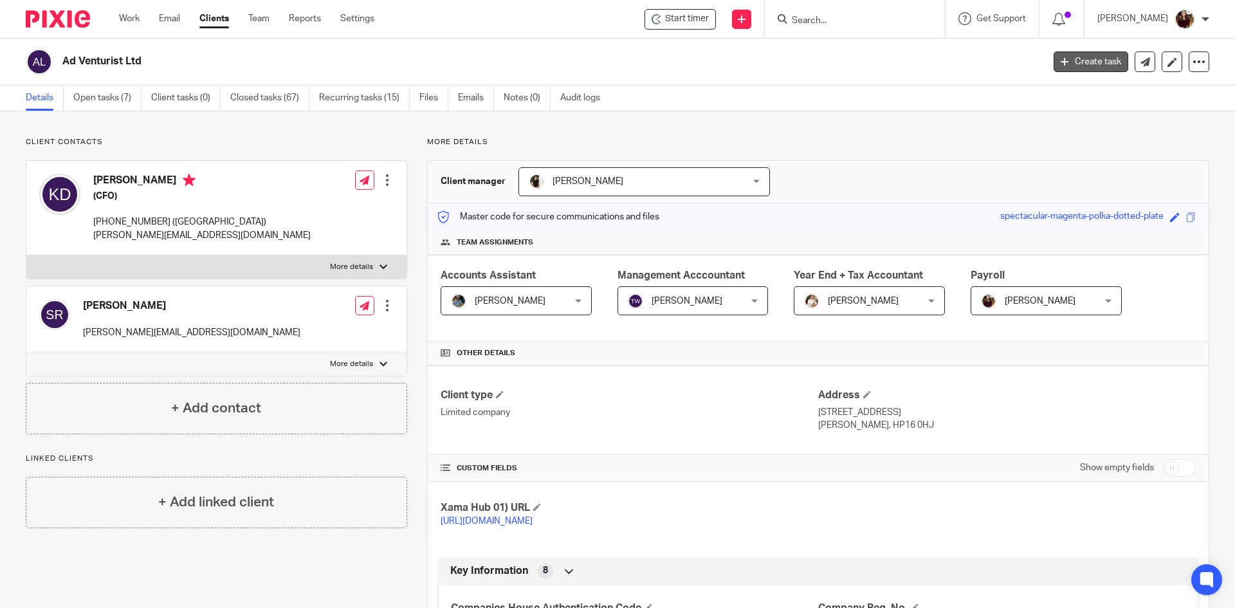
click at [1070, 58] on link "Create task" at bounding box center [1091, 61] width 75 height 21
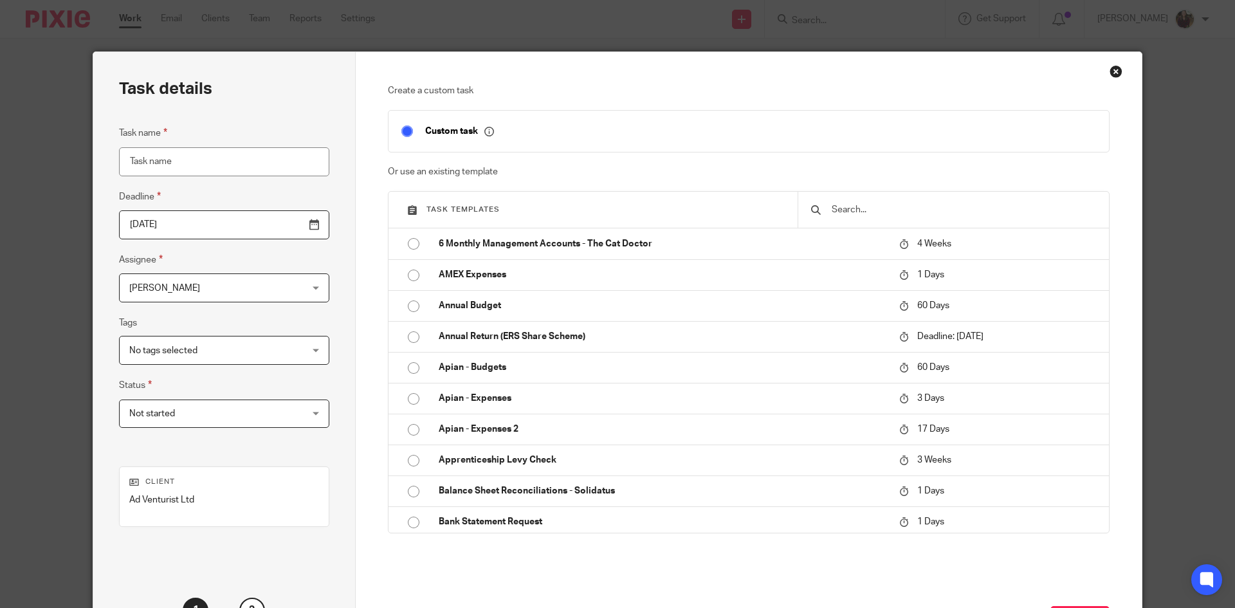
click at [945, 215] on input "text" at bounding box center [963, 210] width 266 height 14
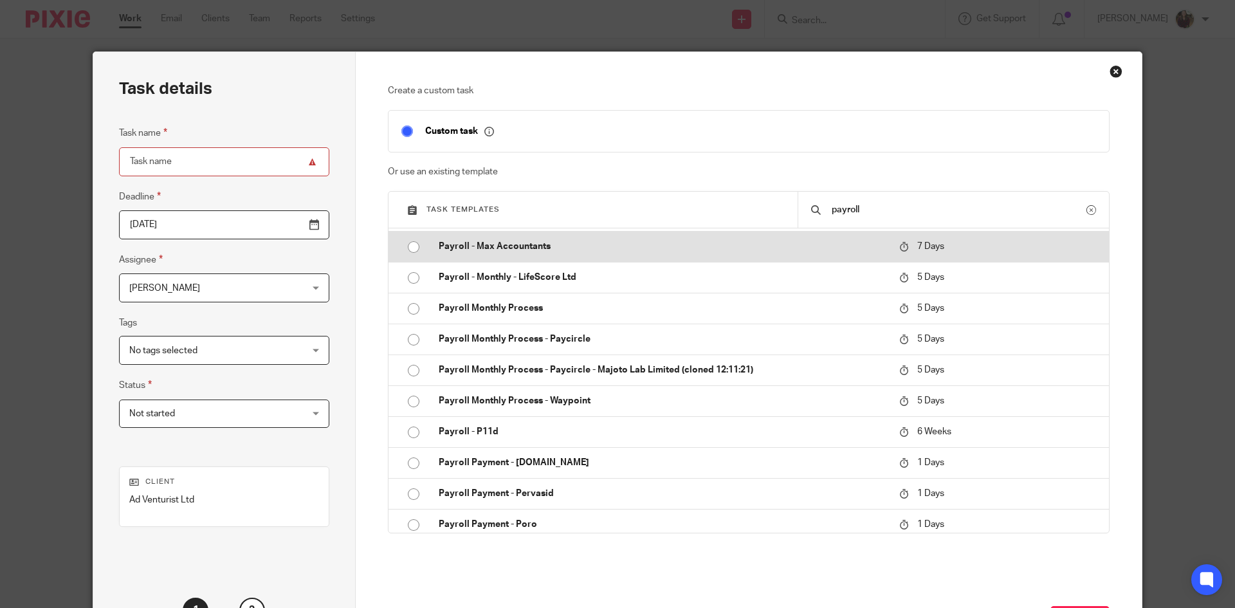
scroll to position [515, 0]
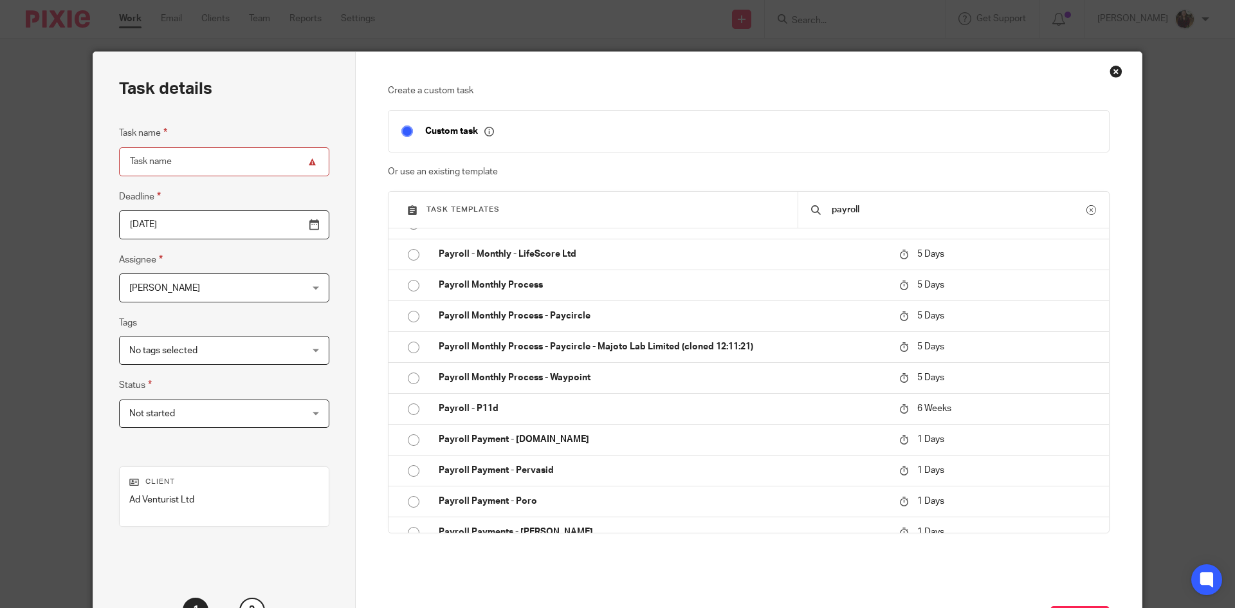
type input "payroll"
click at [1115, 71] on div "Close this dialog window" at bounding box center [1116, 71] width 13 height 13
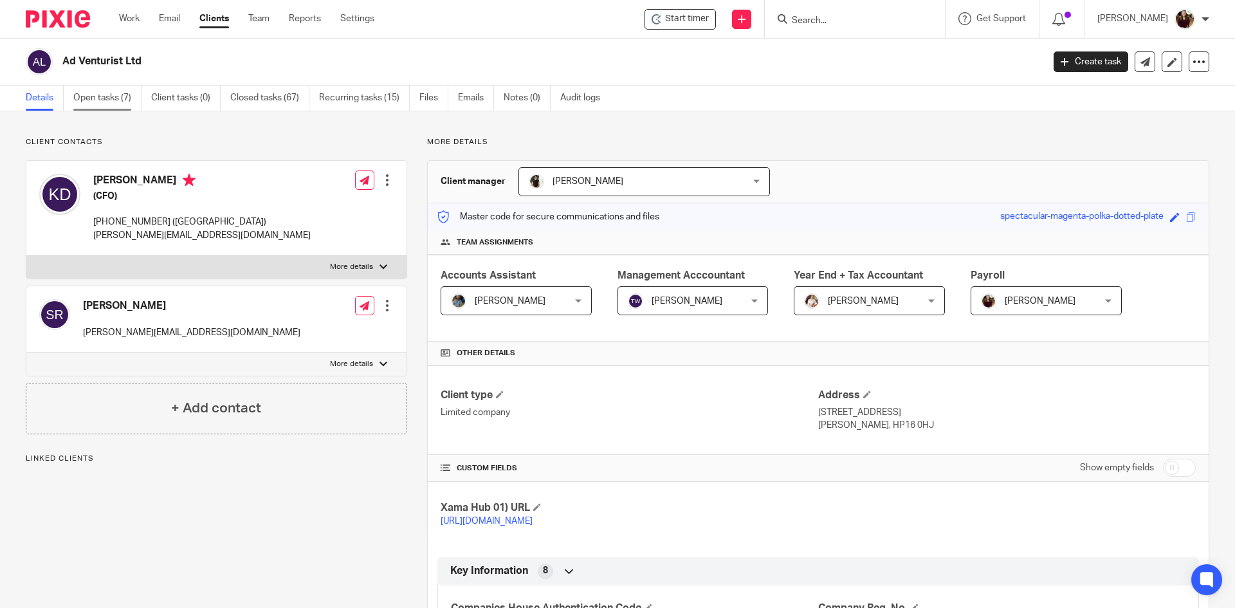
drag, startPoint x: 0, startPoint y: 0, endPoint x: 105, endPoint y: 105, distance: 148.3
click at [105, 105] on link "Open tasks (7)" at bounding box center [107, 98] width 68 height 25
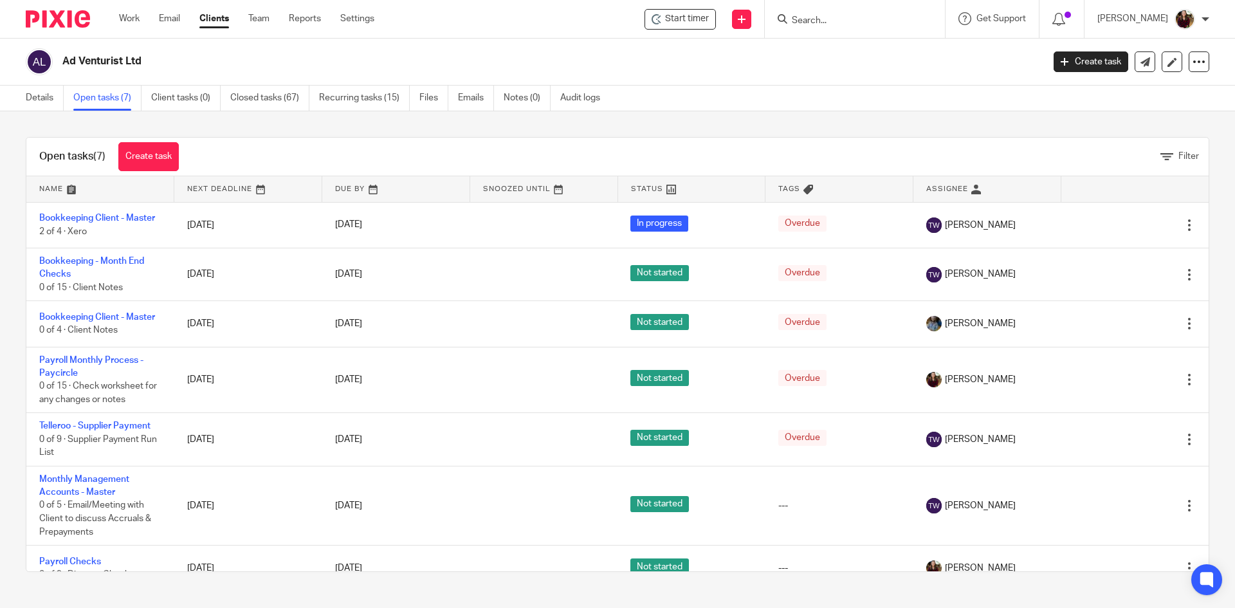
click at [433, 117] on div "Open tasks (7) Create task Filter Name Next Deadline Due By Snoozed Until Statu…" at bounding box center [617, 354] width 1235 height 486
click at [43, 100] on link "Details" at bounding box center [45, 98] width 38 height 25
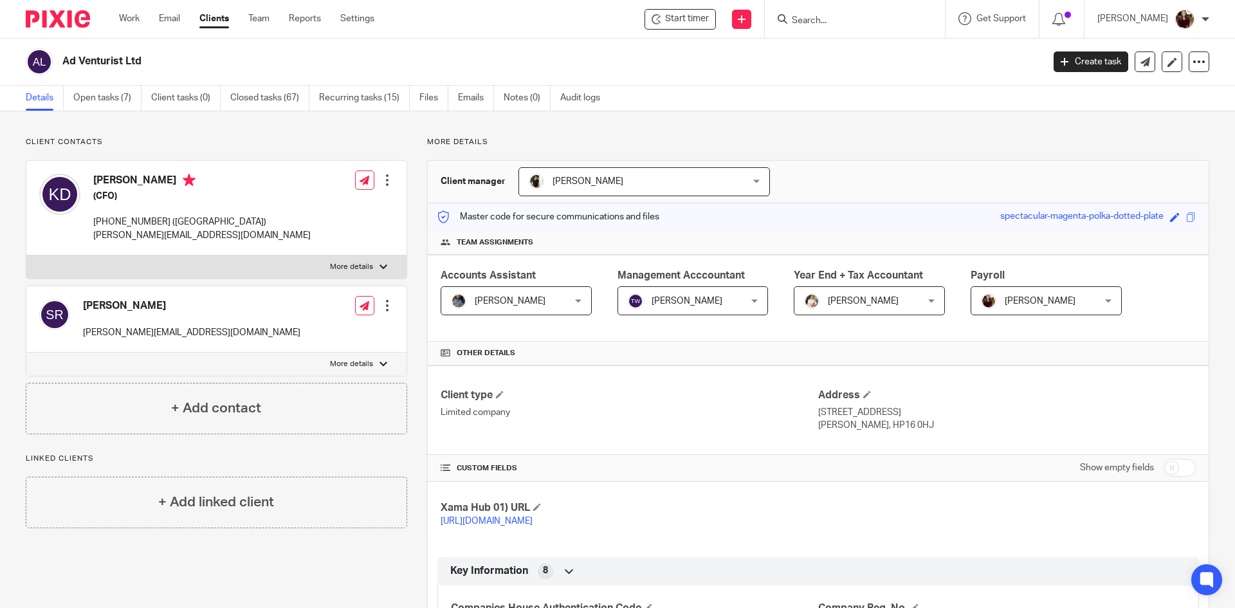
click at [1105, 306] on div "[PERSON_NAME] [PERSON_NAME]" at bounding box center [1046, 300] width 151 height 29
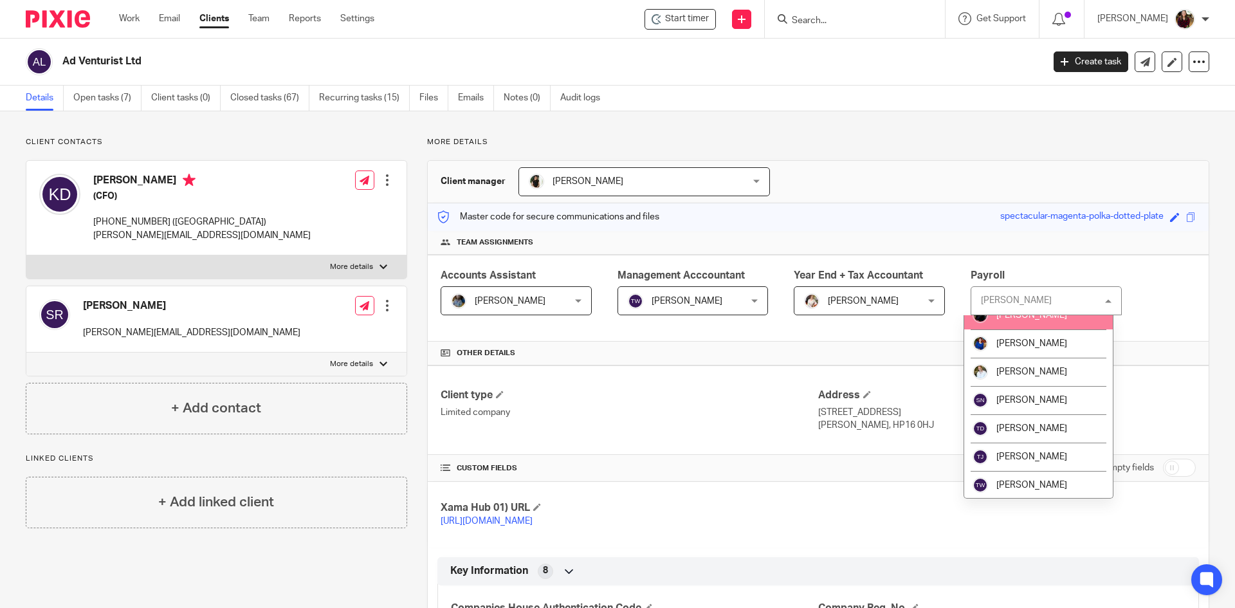
scroll to position [495, 0]
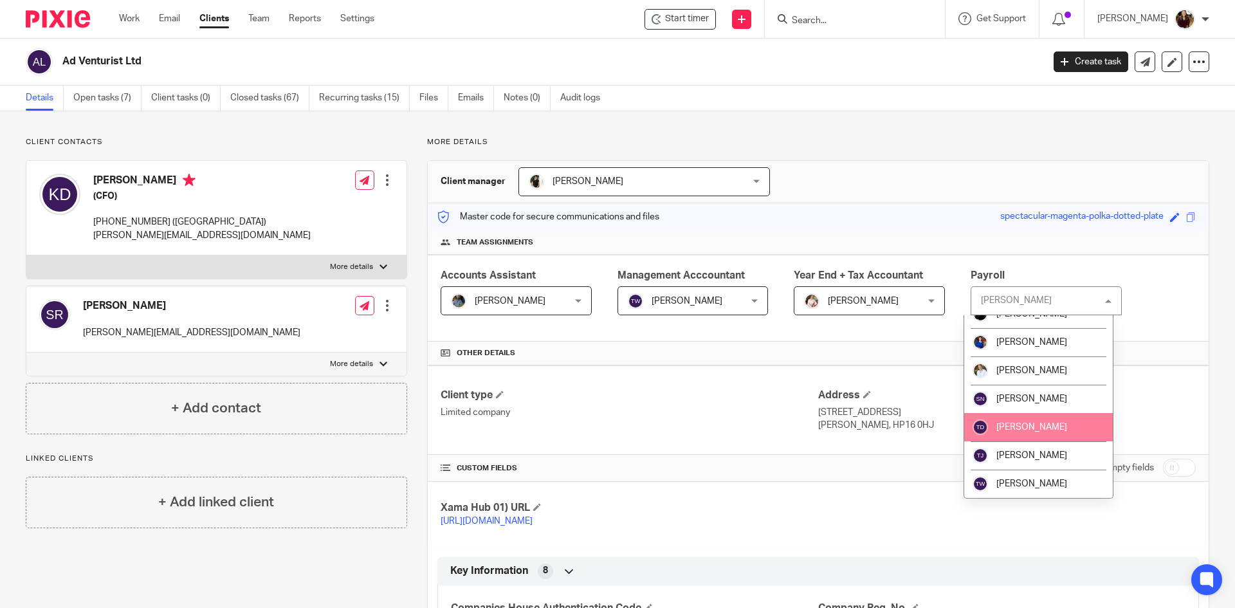
click at [829, 339] on div "Accounts Assistant [PERSON_NAME] [PERSON_NAME] Not selected [PERSON_NAME] [PERS…" at bounding box center [818, 298] width 781 height 87
